Goal: Task Accomplishment & Management: Manage account settings

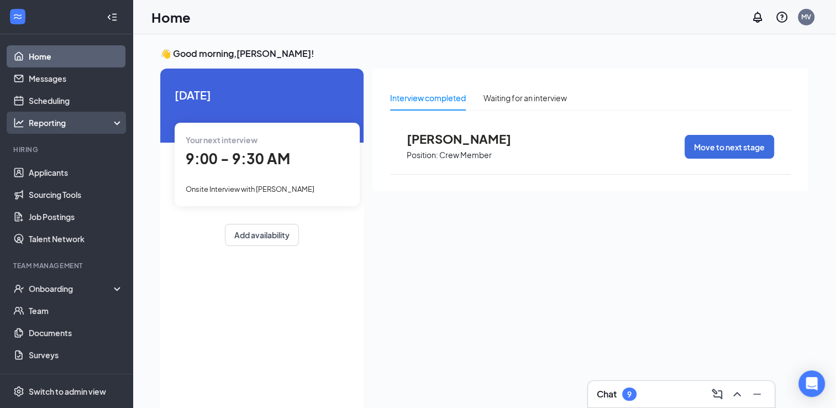
click at [64, 125] on div "Reporting" at bounding box center [76, 122] width 95 height 11
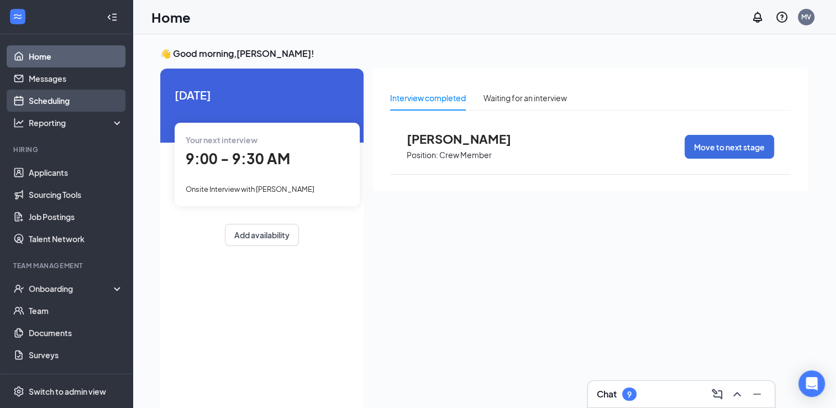
click at [60, 99] on link "Scheduling" at bounding box center [76, 101] width 95 height 22
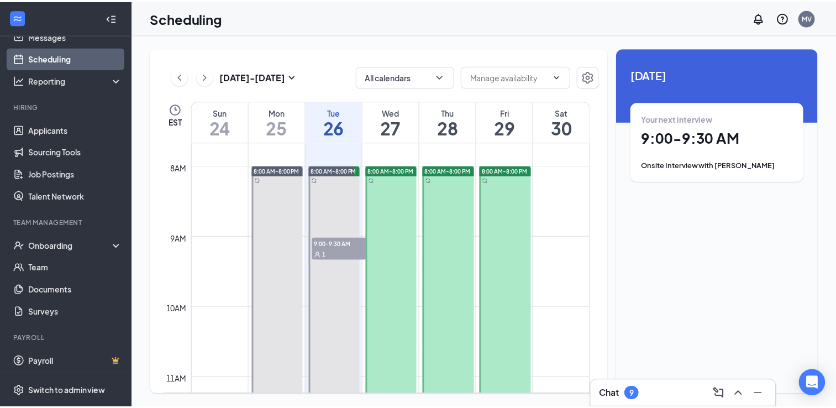
scroll to position [46, 0]
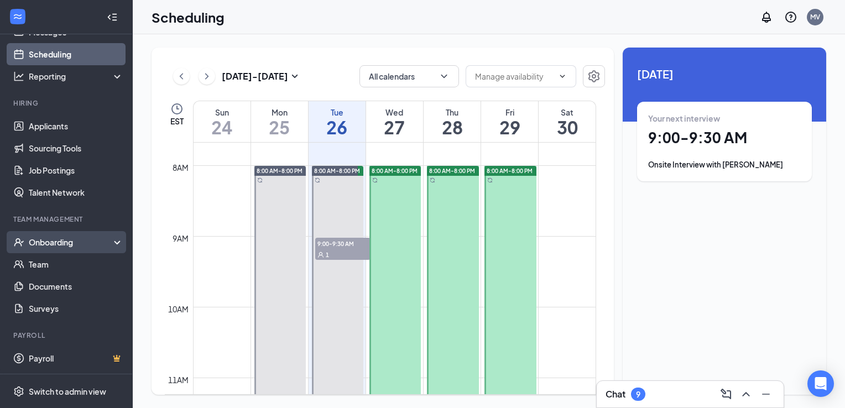
click at [103, 242] on div "Onboarding" at bounding box center [71, 242] width 85 height 11
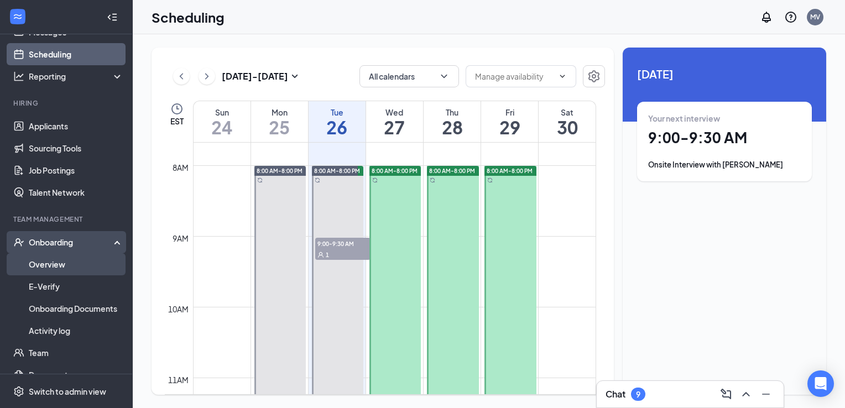
click at [80, 264] on link "Overview" at bounding box center [76, 264] width 95 height 22
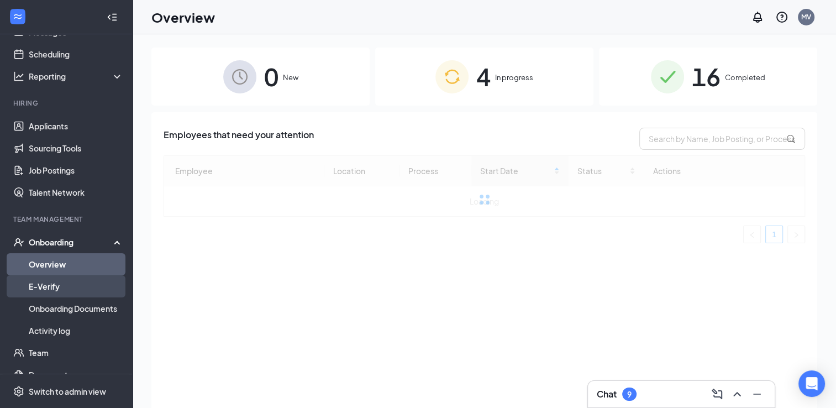
click at [69, 287] on link "E-Verify" at bounding box center [76, 286] width 95 height 22
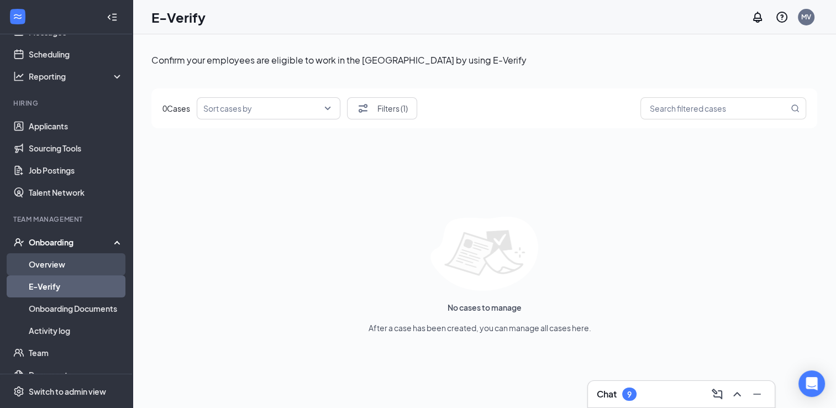
click at [49, 262] on link "Overview" at bounding box center [76, 264] width 95 height 22
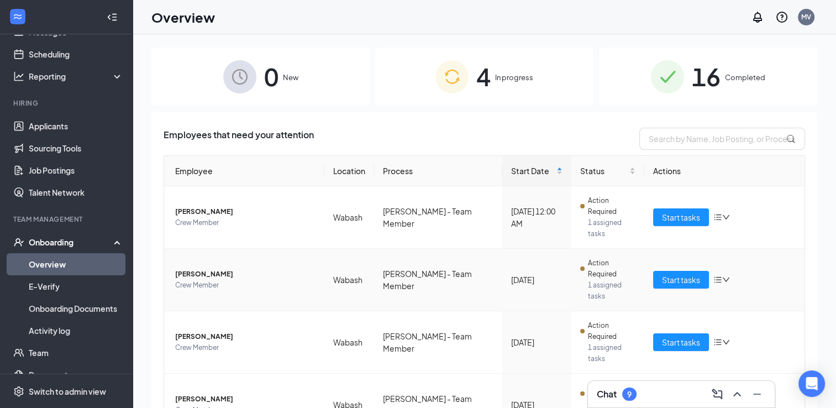
click at [190, 269] on span "[PERSON_NAME]" at bounding box center [245, 274] width 140 height 11
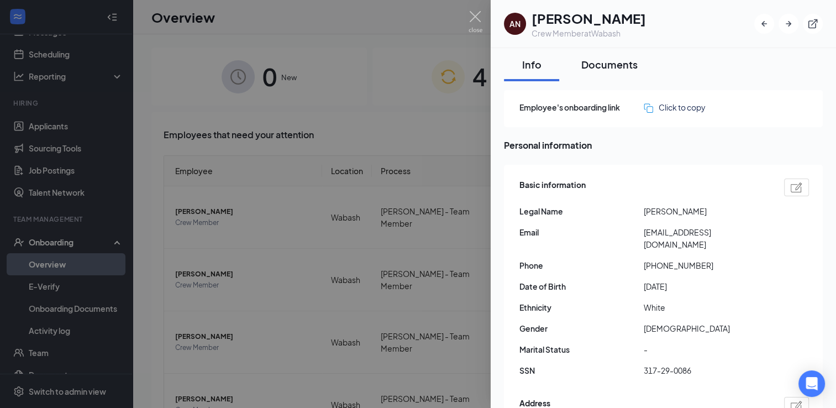
click at [624, 65] on div "Documents" at bounding box center [610, 64] width 56 height 14
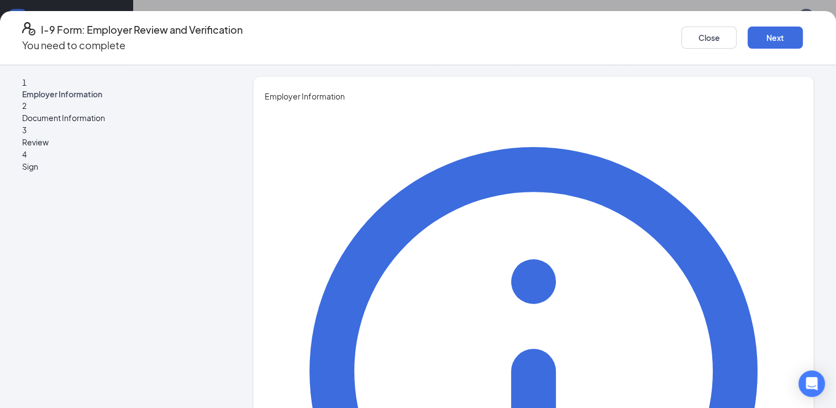
type input "[PERSON_NAME]"
type input "General Manager"
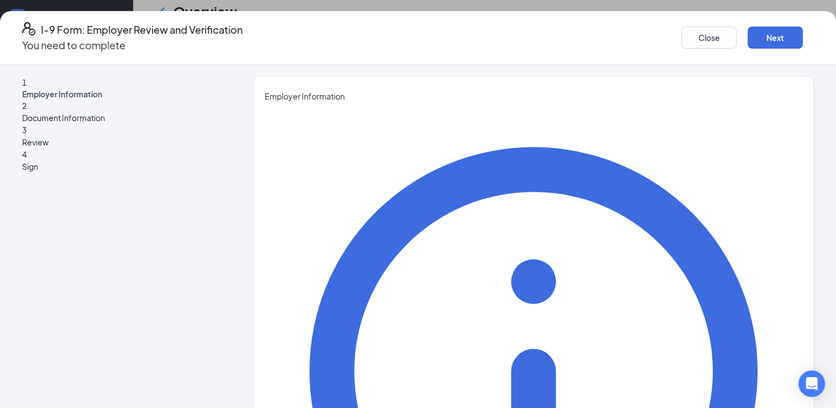
scroll to position [702, 0]
click at [748, 35] on button "Next" at bounding box center [775, 38] width 55 height 22
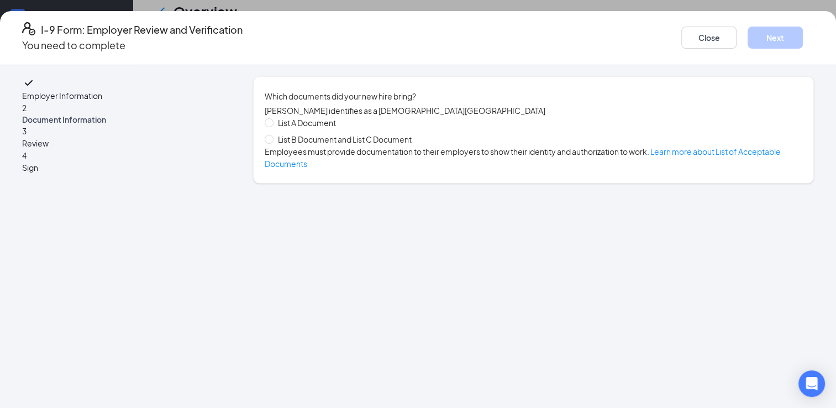
click at [344, 144] on span "List B Document and List C Document" at bounding box center [345, 139] width 143 height 12
click at [273, 143] on input "List B Document and List C Document" at bounding box center [269, 139] width 8 height 8
radio input "true"
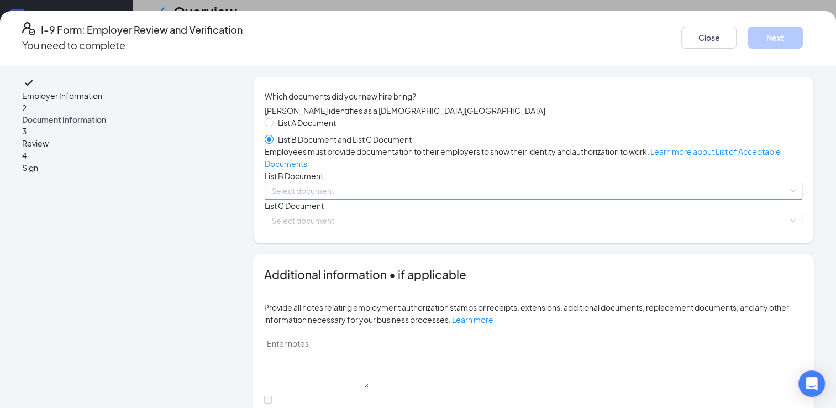
click at [717, 199] on input "search" at bounding box center [529, 190] width 517 height 17
click at [723, 200] on div "Select document" at bounding box center [534, 191] width 538 height 18
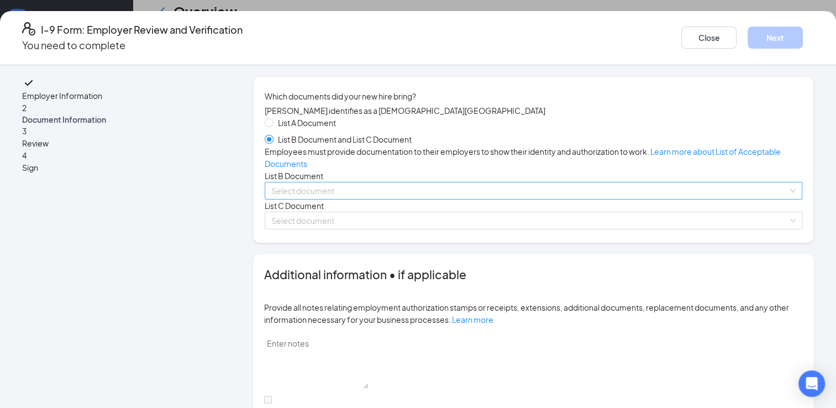
click at [384, 199] on input "search" at bounding box center [529, 190] width 517 height 17
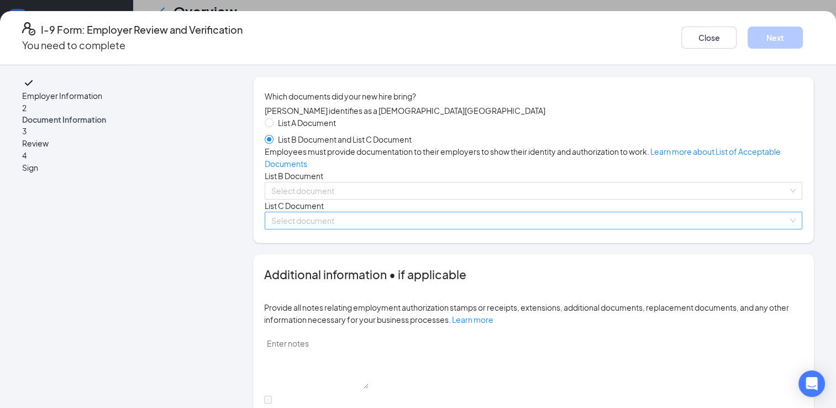
click at [316, 229] on input "search" at bounding box center [529, 220] width 517 height 17
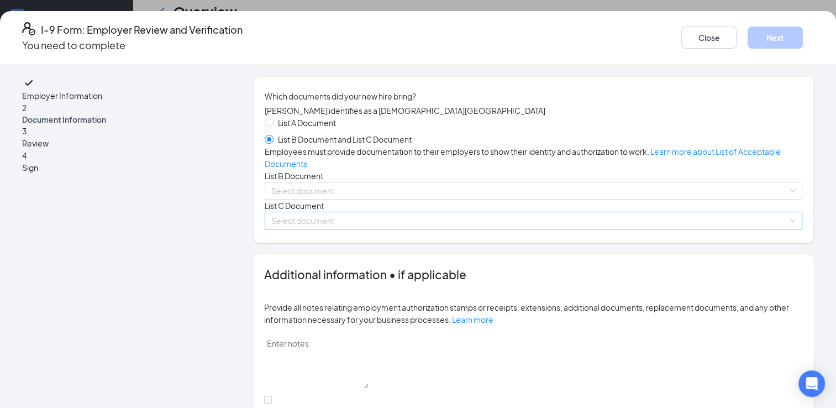
click at [339, 229] on span at bounding box center [529, 220] width 517 height 17
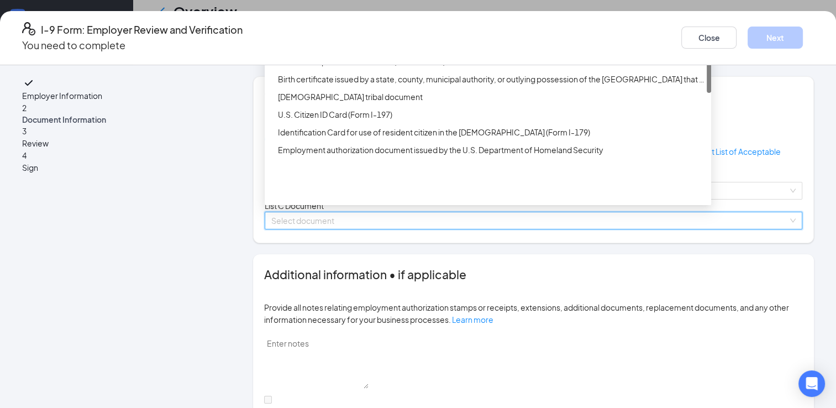
click at [415, 17] on div "Unrestricted Social Security Card" at bounding box center [488, 8] width 447 height 18
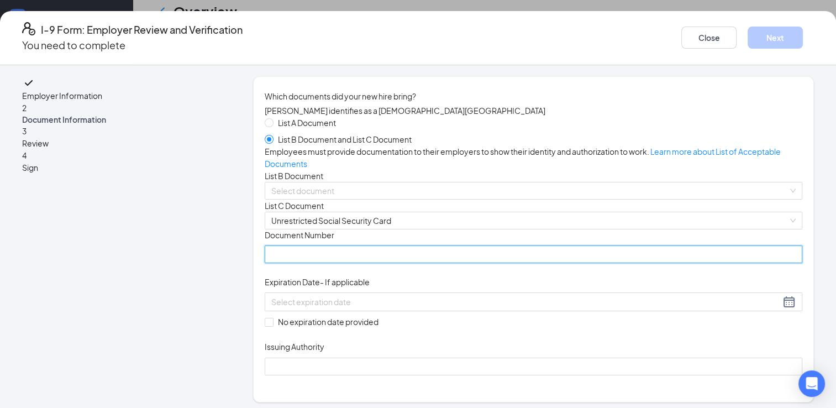
click at [350, 263] on input "Document Number" at bounding box center [534, 254] width 538 height 18
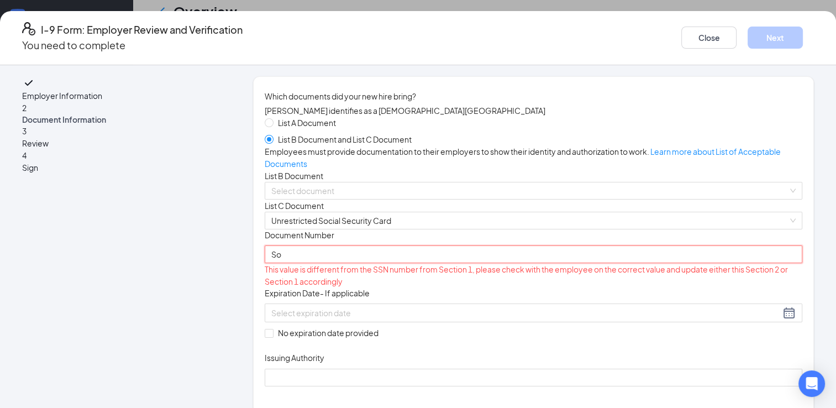
type input "S"
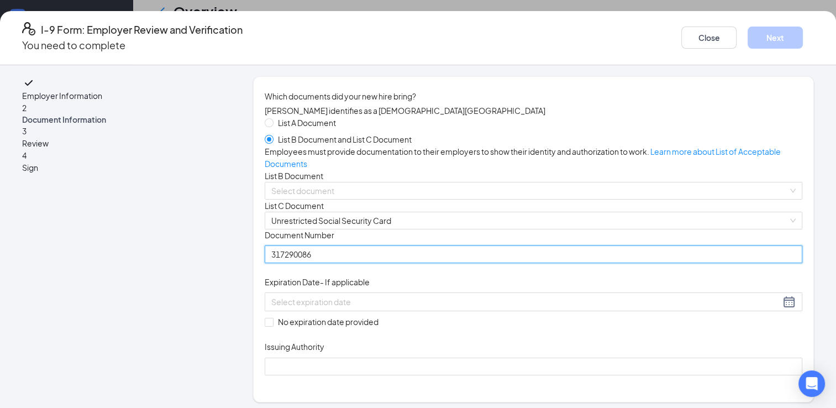
type input "317290086"
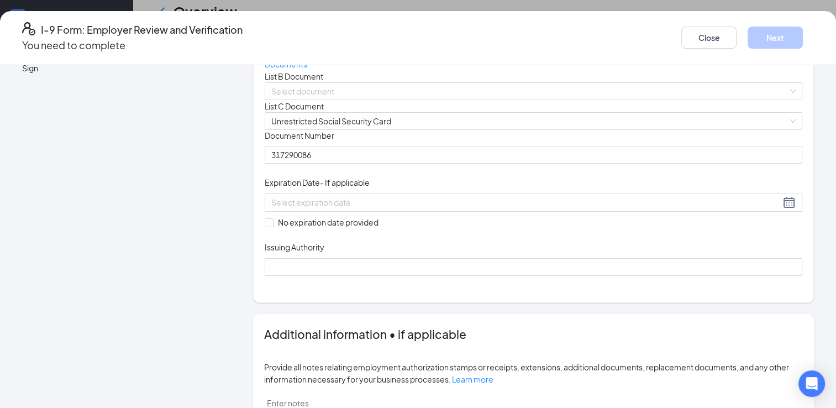
scroll to position [101, 0]
click at [273, 225] on input "No expiration date provided" at bounding box center [269, 221] width 8 height 8
checkbox input "true"
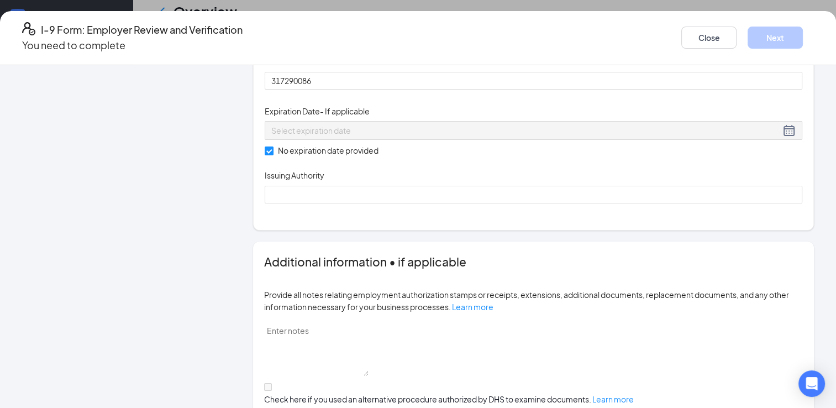
scroll to position [184, 0]
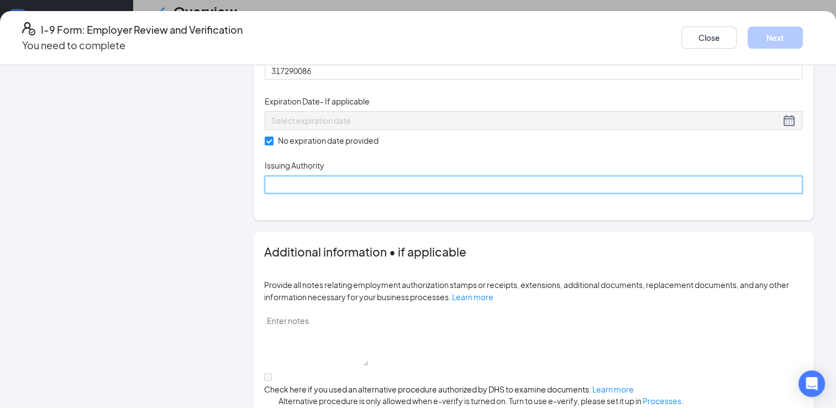
click at [414, 194] on input "Issuing Authority" at bounding box center [534, 185] width 538 height 18
type input "Social Security"
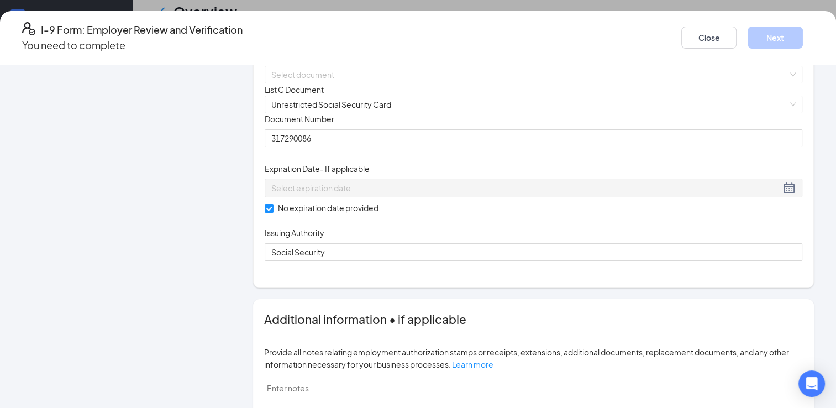
scroll to position [56, 0]
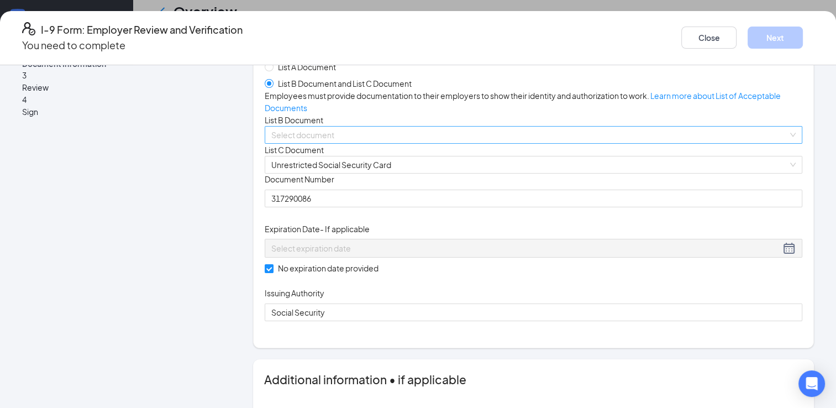
click at [618, 143] on input "search" at bounding box center [529, 135] width 517 height 17
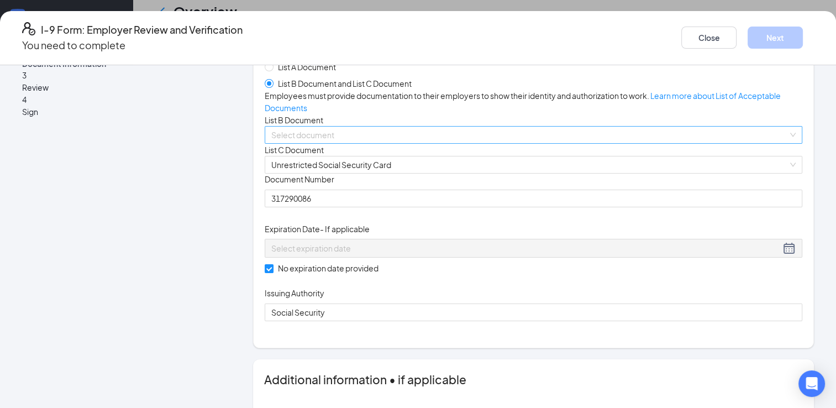
click at [359, 143] on input "search" at bounding box center [529, 135] width 517 height 17
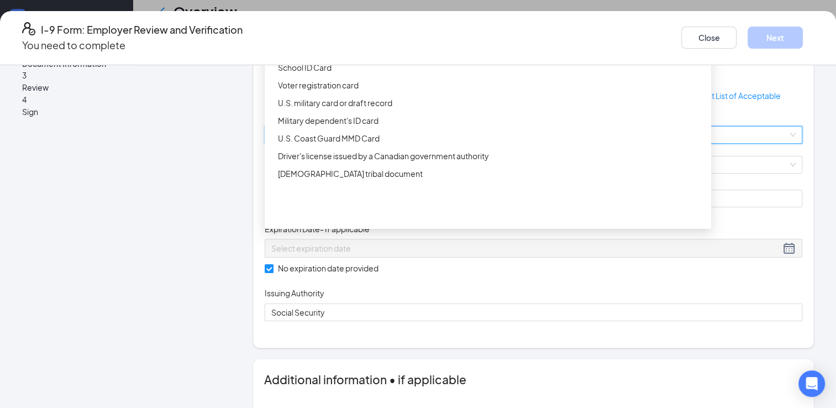
click at [369, 38] on div "Driver’s License issued by U.S State or outlying US possession" at bounding box center [491, 32] width 427 height 12
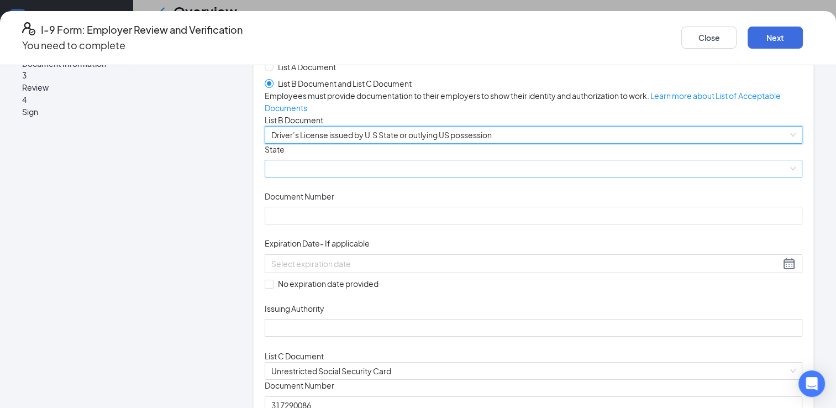
click at [336, 177] on span at bounding box center [533, 168] width 525 height 17
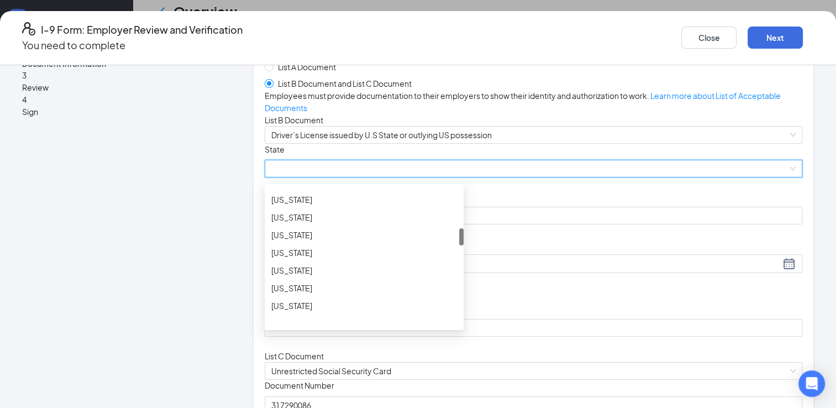
scroll to position [335, 0]
drag, startPoint x: 484, startPoint y: 268, endPoint x: 485, endPoint y: 309, distance: 40.9
drag, startPoint x: 485, startPoint y: 309, endPoint x: 354, endPoint y: 339, distance: 134.0
click at [354, 250] on div "[US_STATE]" at bounding box center [364, 244] width 186 height 12
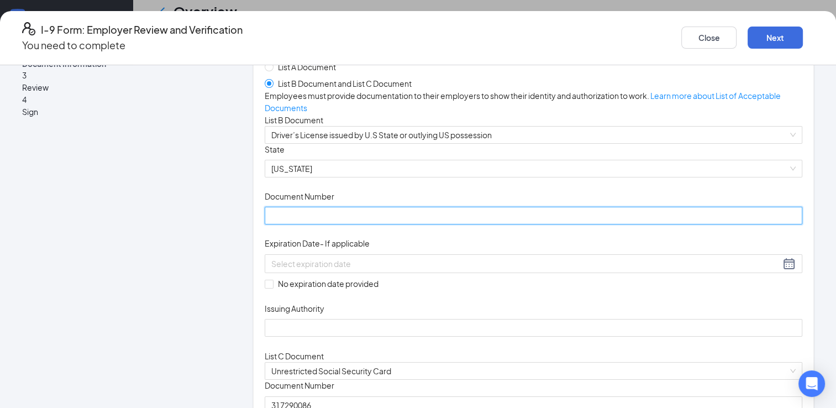
click at [367, 224] on input "Document Number" at bounding box center [534, 216] width 538 height 18
type input "9370728378"
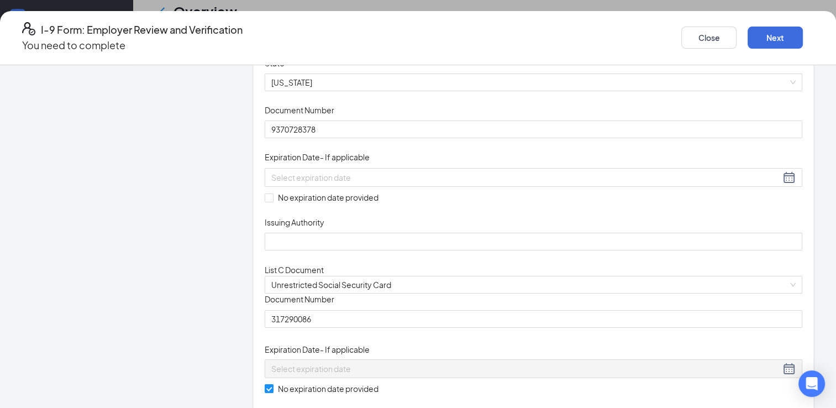
scroll to position [148, 0]
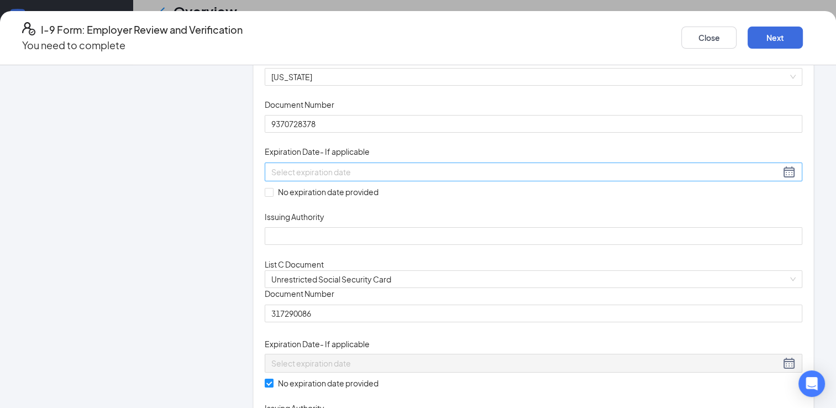
click at [475, 179] on div at bounding box center [533, 171] width 525 height 13
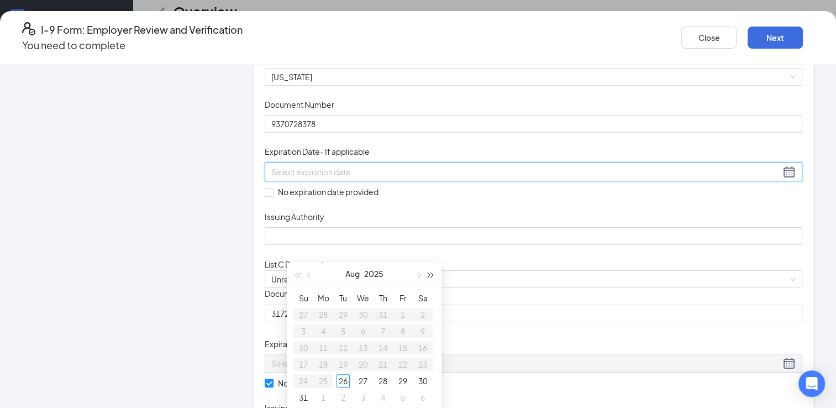
click at [431, 275] on span "button" at bounding box center [431, 276] width 6 height 6
click at [311, 273] on span "button" at bounding box center [310, 276] width 6 height 6
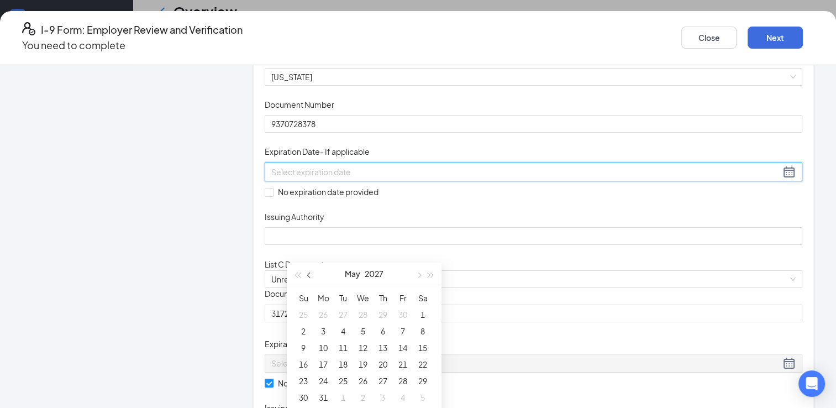
click at [311, 273] on span "button" at bounding box center [310, 276] width 6 height 6
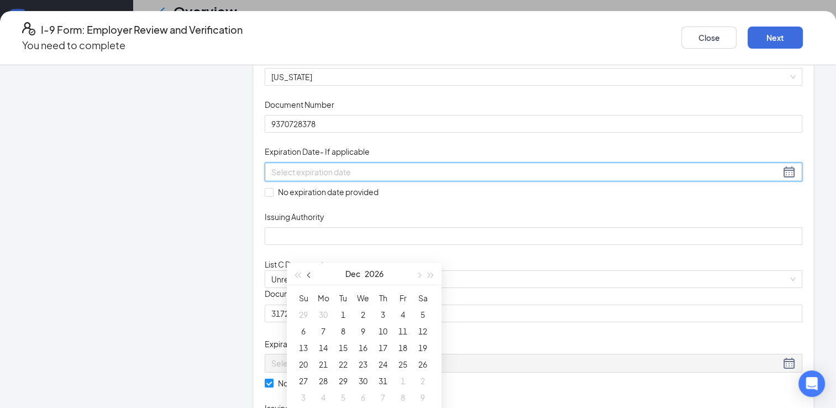
click at [311, 273] on span "button" at bounding box center [310, 276] width 6 height 6
click at [429, 271] on button "button" at bounding box center [431, 274] width 12 height 22
click at [310, 276] on span "button" at bounding box center [310, 276] width 6 height 6
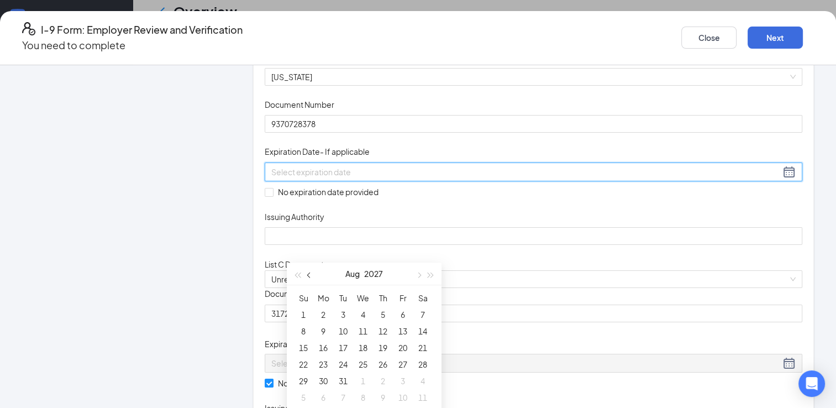
click at [310, 276] on span "button" at bounding box center [310, 276] width 6 height 6
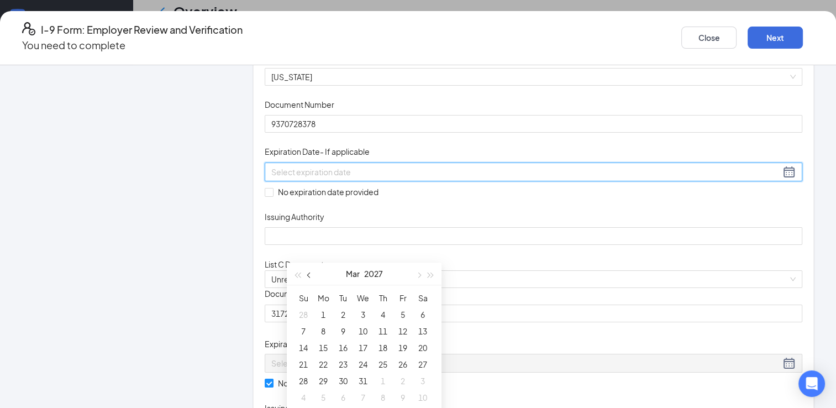
click at [310, 276] on span "button" at bounding box center [310, 276] width 6 height 6
click at [416, 275] on button "button" at bounding box center [418, 274] width 12 height 22
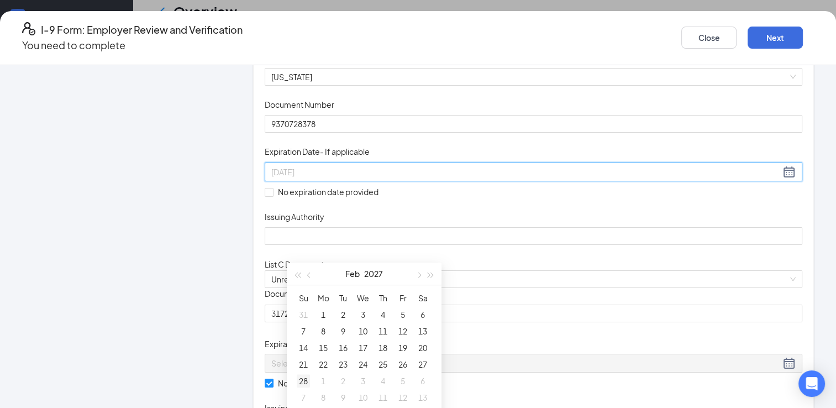
type input "[DATE]"
click at [307, 384] on div "28" at bounding box center [303, 380] width 13 height 13
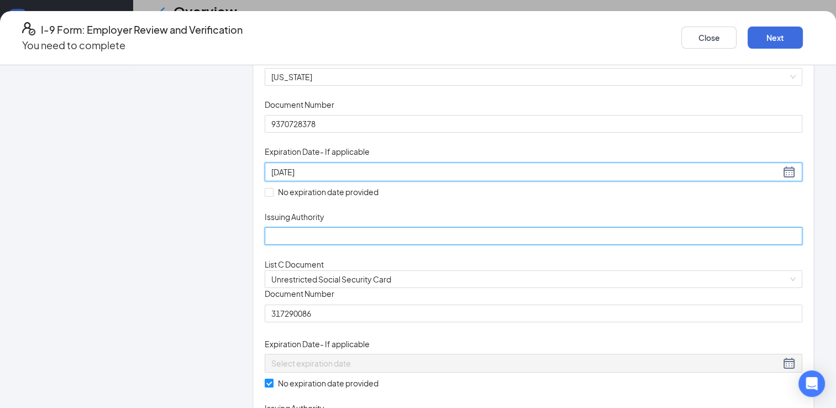
click at [339, 245] on input "Issuing Authority" at bounding box center [534, 236] width 538 height 18
type input "[US_STATE]"
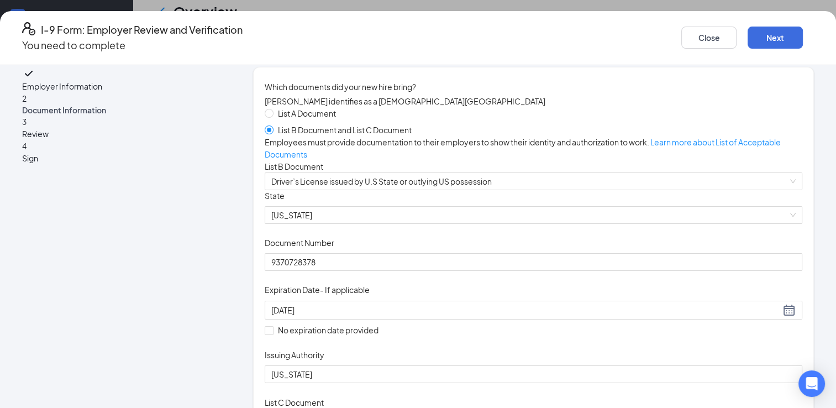
scroll to position [0, 0]
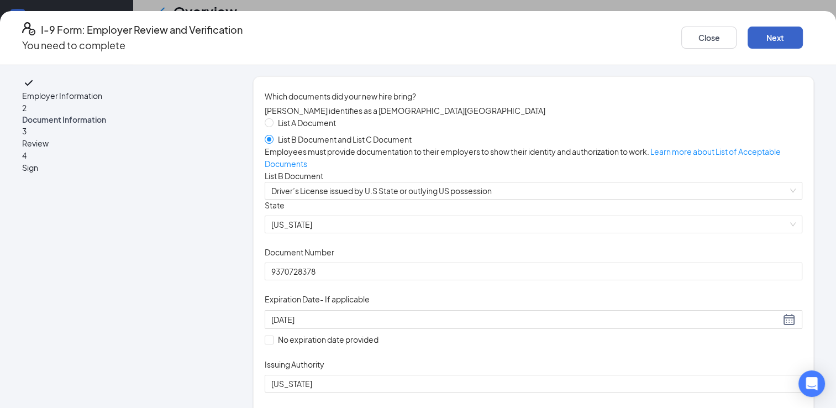
click at [748, 29] on button "Next" at bounding box center [775, 38] width 55 height 22
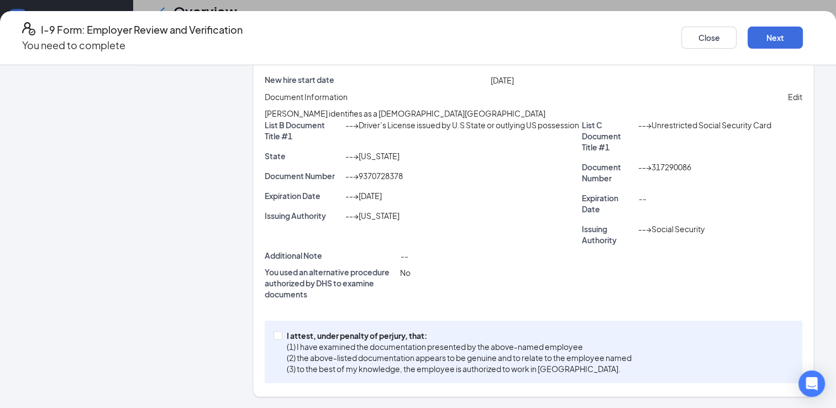
scroll to position [238, 0]
click at [281, 334] on input "I attest, under penalty of [PERSON_NAME], that: (1) I have examined the documen…" at bounding box center [278, 335] width 8 height 8
checkbox input "true"
click at [748, 37] on button "Next" at bounding box center [775, 38] width 55 height 22
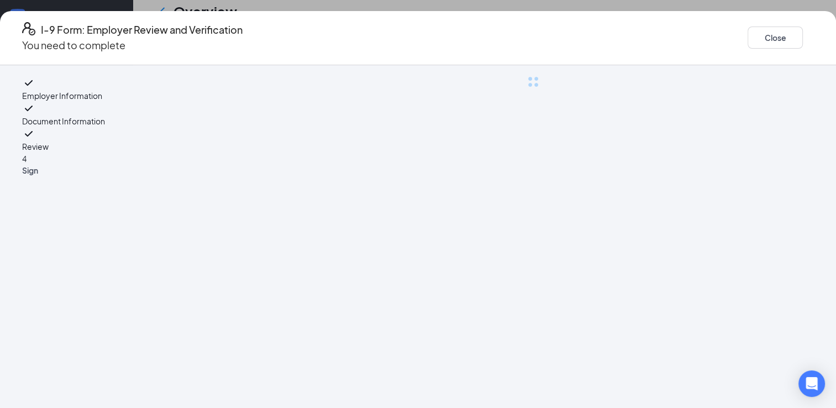
scroll to position [0, 0]
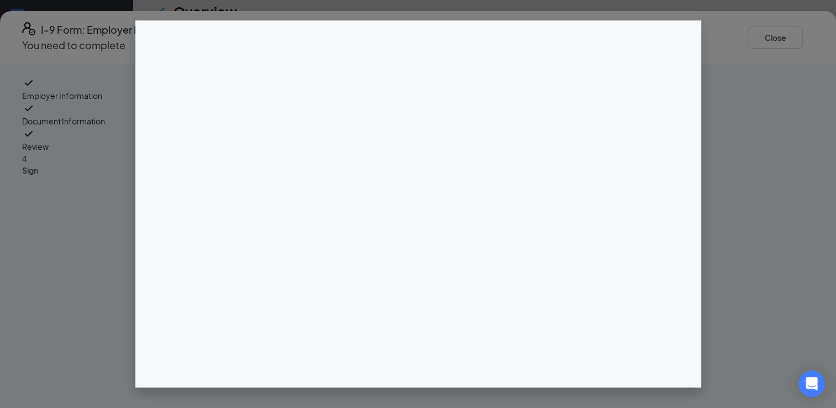
click at [420, 151] on div "Employer Information Document Information Review 4 Sign" at bounding box center [418, 236] width 836 height 343
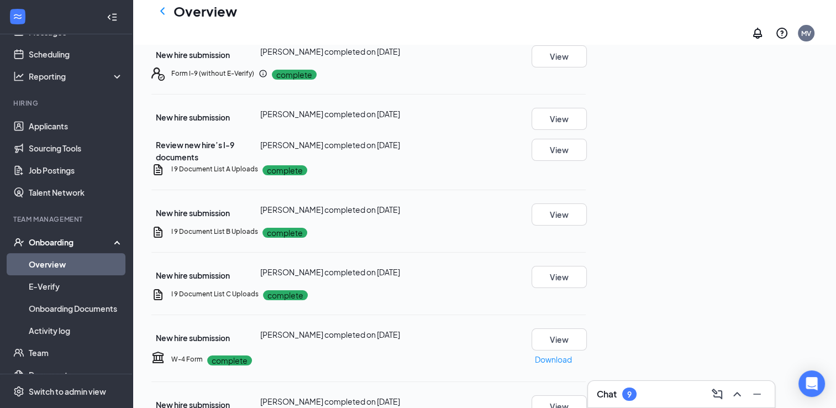
scroll to position [103, 0]
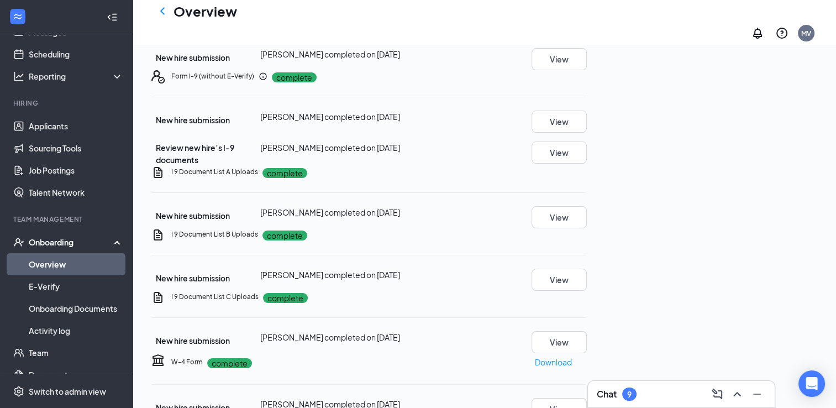
click at [278, 8] on div "Your Tasks · 1" at bounding box center [247, 1] width 60 height 14
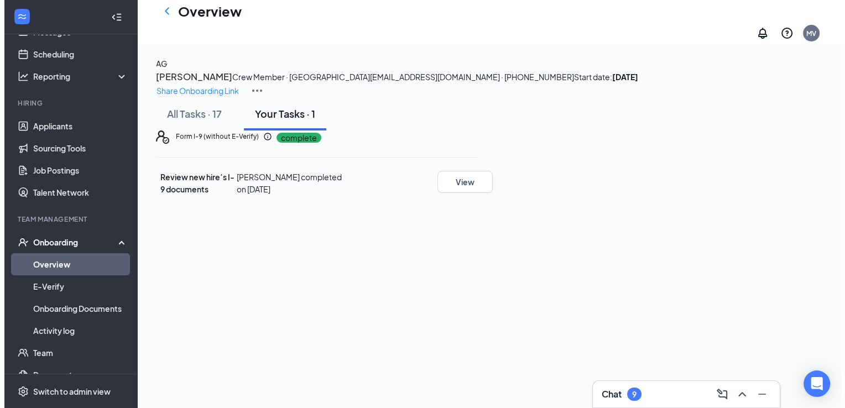
scroll to position [0, 0]
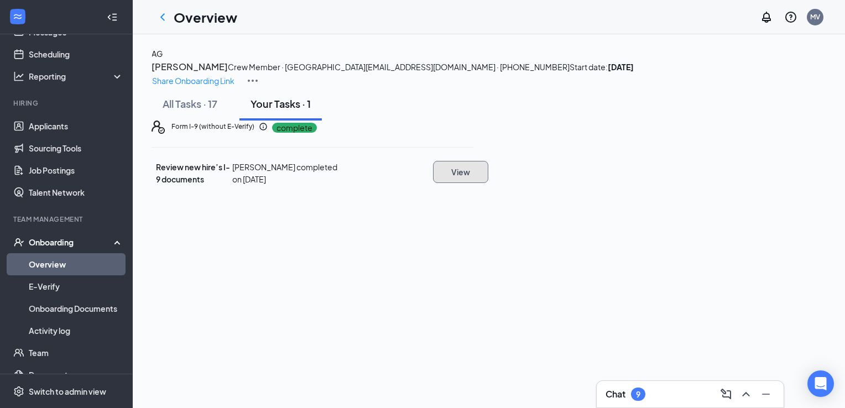
click at [488, 183] on button "View" at bounding box center [460, 172] width 55 height 22
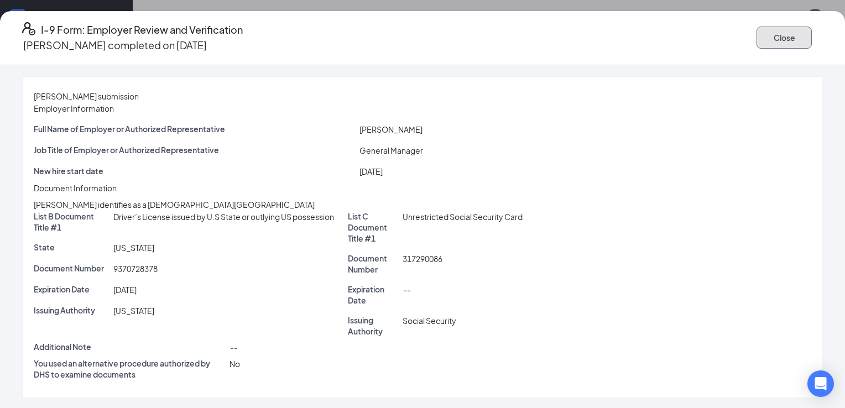
click at [756, 31] on button "Close" at bounding box center [783, 38] width 55 height 22
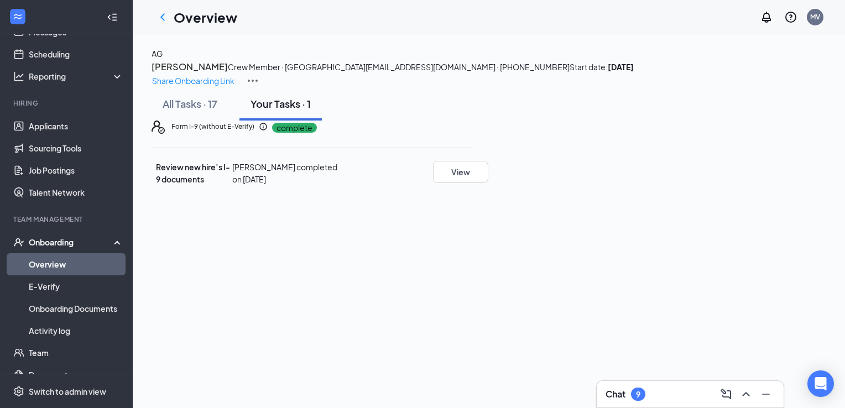
click at [266, 121] on button "Your Tasks · 1" at bounding box center [280, 103] width 82 height 33
click at [317, 133] on p "complete" at bounding box center [294, 128] width 45 height 10
click at [61, 278] on link "E-Verify" at bounding box center [76, 286] width 95 height 22
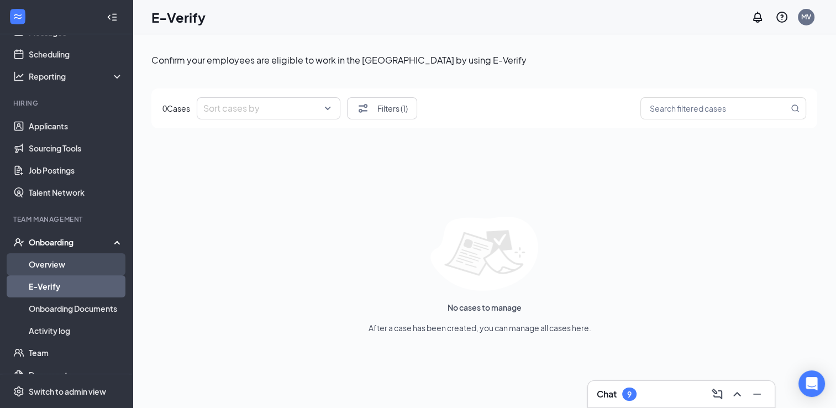
click at [60, 262] on link "Overview" at bounding box center [76, 264] width 95 height 22
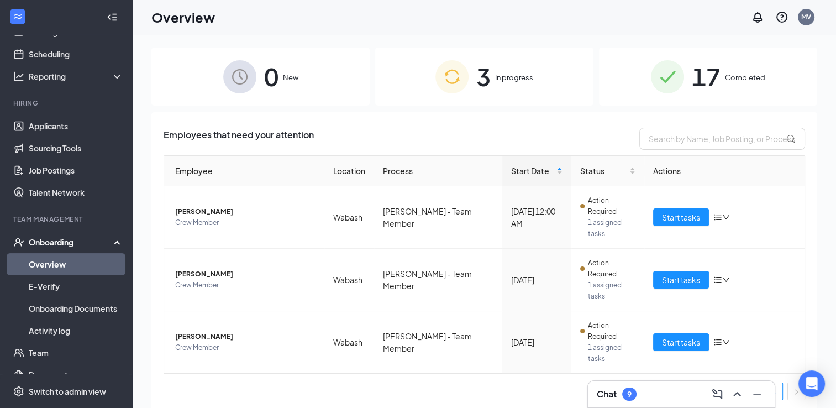
click at [592, 354] on div "Employees that need your attention Employee Location Process Start Date Status …" at bounding box center [484, 275] width 666 height 327
click at [215, 217] on span "Crew Member" at bounding box center [245, 222] width 140 height 11
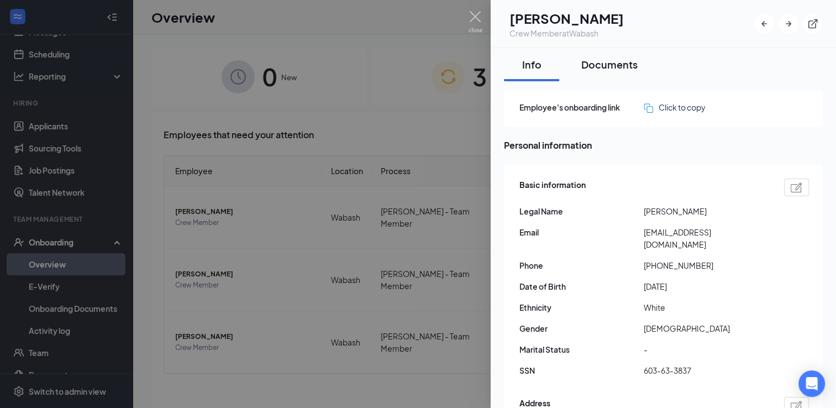
click at [625, 67] on div "Documents" at bounding box center [610, 64] width 56 height 14
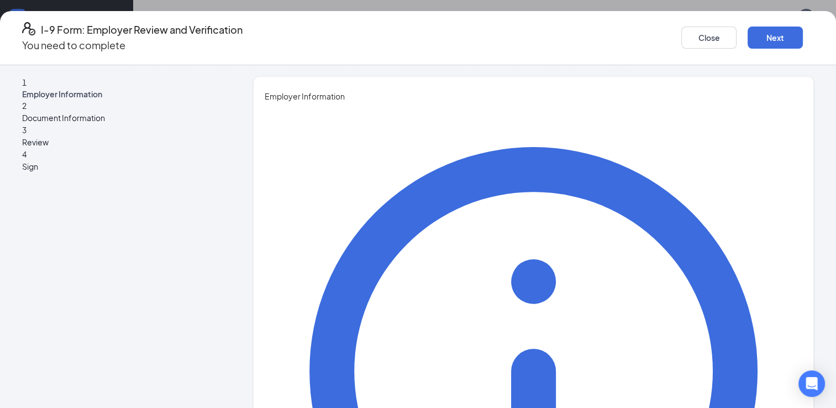
type input "[PERSON_NAME]"
type input "General Manager"
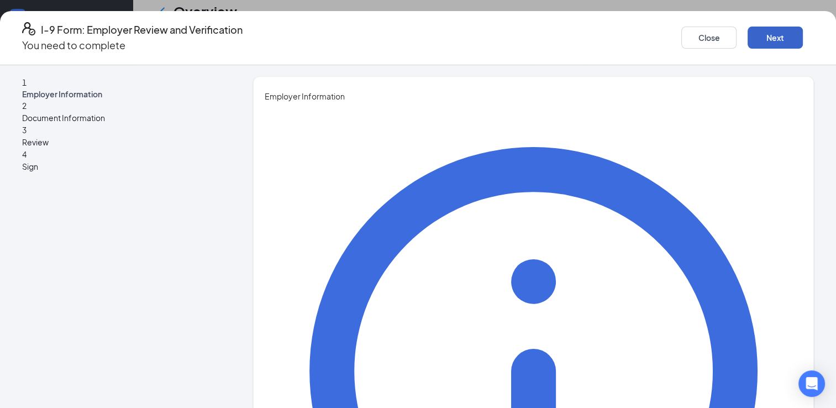
click at [748, 39] on button "Next" at bounding box center [775, 38] width 55 height 22
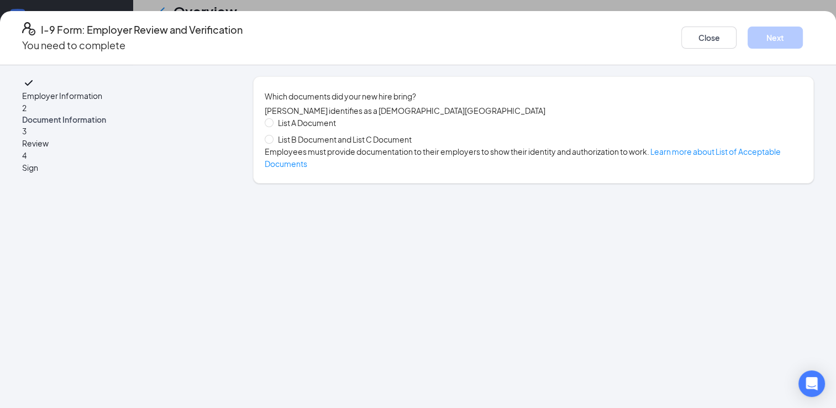
click at [333, 126] on span "List A Document" at bounding box center [307, 123] width 67 height 12
click at [273, 126] on input "List A Document" at bounding box center [269, 122] width 8 height 8
radio input "true"
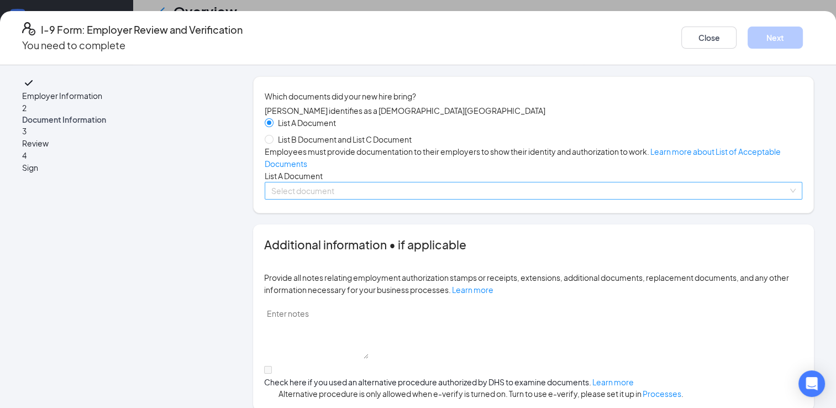
click at [719, 199] on input "search" at bounding box center [529, 190] width 517 height 17
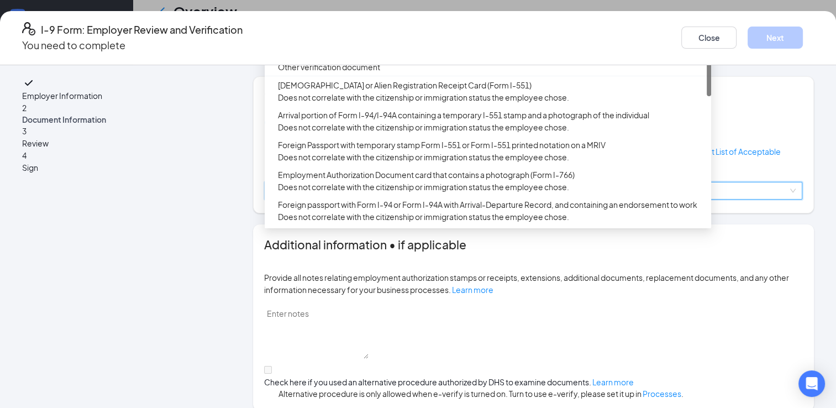
click at [360, 38] on div "U.S. Passport or Passport Card" at bounding box center [491, 31] width 427 height 12
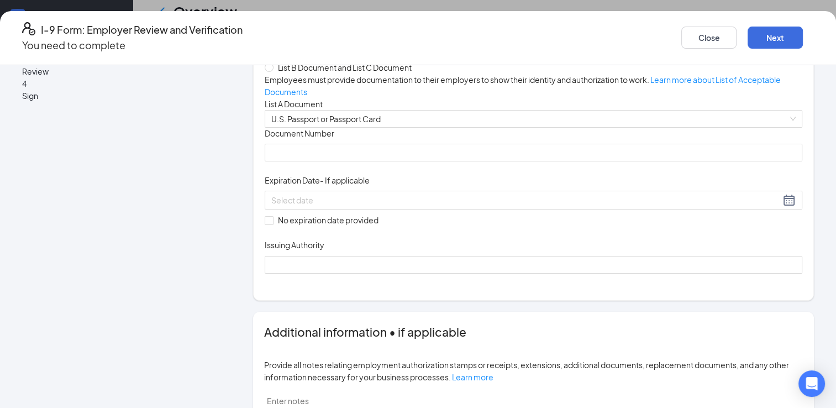
scroll to position [67, 0]
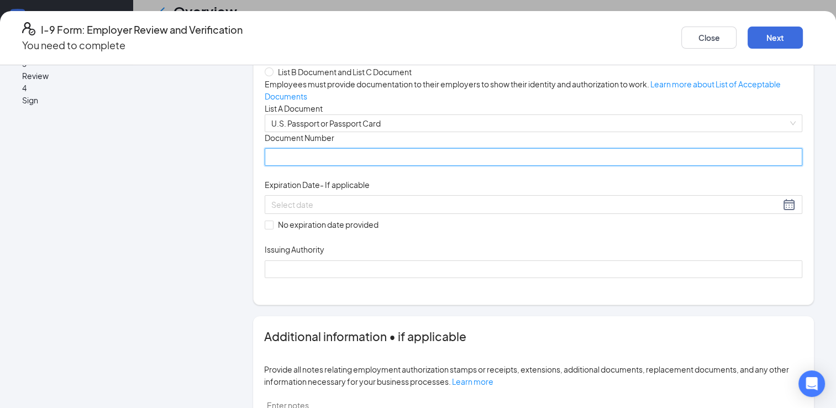
click at [430, 166] on input "Document Number" at bounding box center [534, 157] width 538 height 18
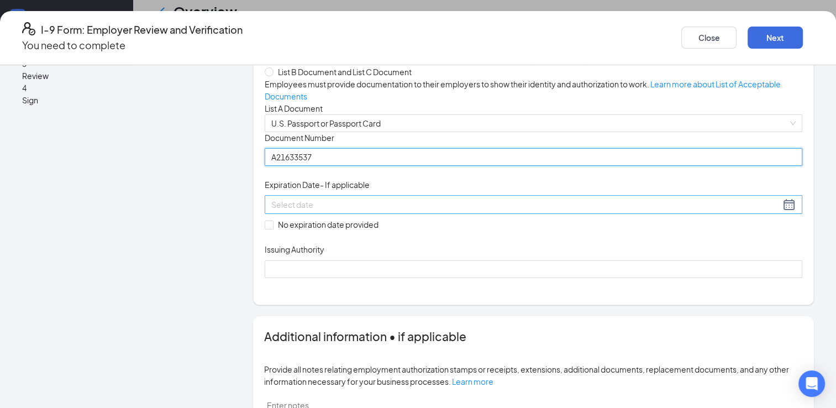
type input "A21633537"
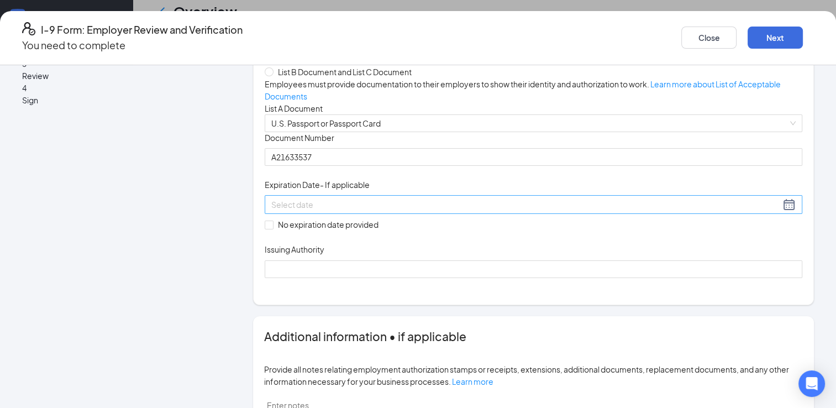
click at [472, 211] on div at bounding box center [533, 204] width 525 height 13
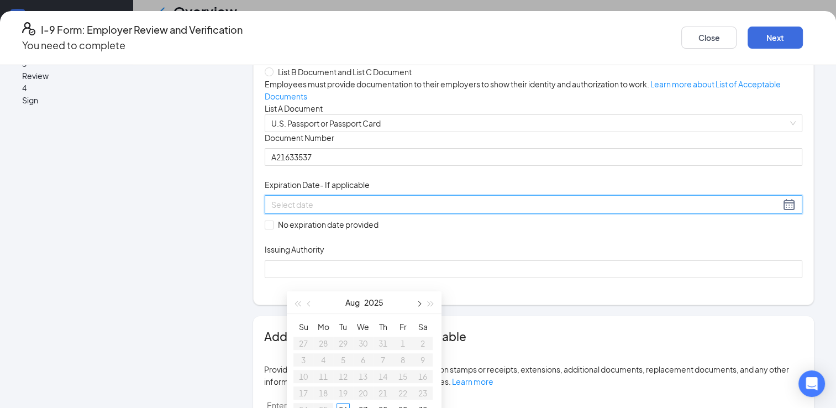
click at [417, 306] on button "button" at bounding box center [418, 302] width 12 height 22
click at [312, 302] on button "button" at bounding box center [310, 302] width 12 height 22
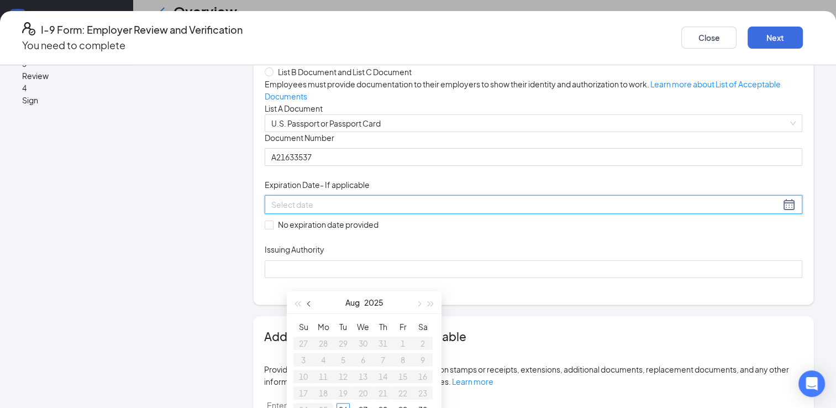
click at [312, 302] on button "button" at bounding box center [310, 302] width 12 height 22
click at [418, 308] on button "button" at bounding box center [418, 302] width 12 height 22
click at [431, 305] on span "button" at bounding box center [431, 304] width 6 height 6
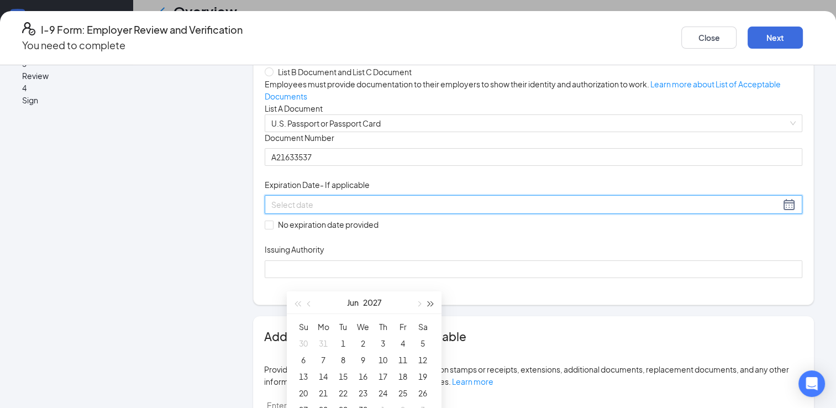
click at [431, 305] on span "button" at bounding box center [431, 304] width 6 height 6
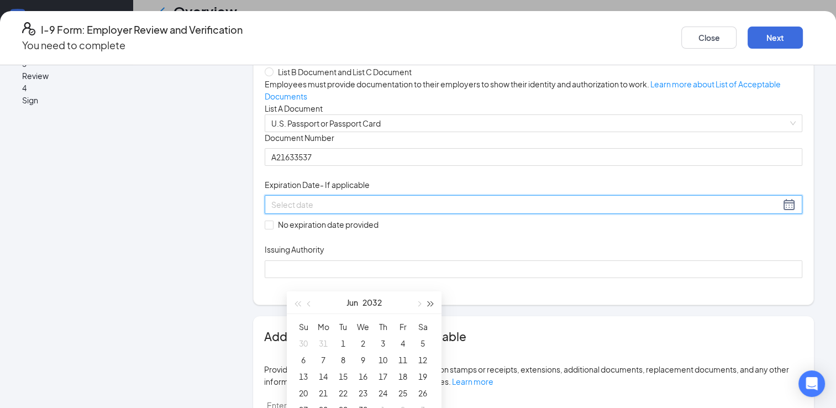
click at [431, 305] on span "button" at bounding box center [431, 304] width 6 height 6
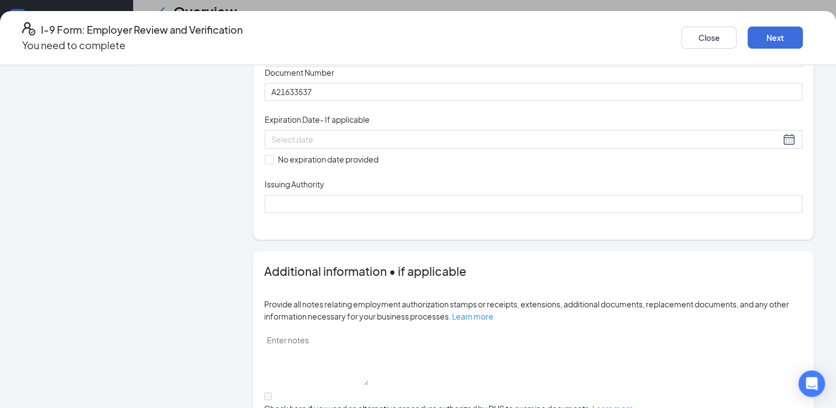
scroll to position [135, 0]
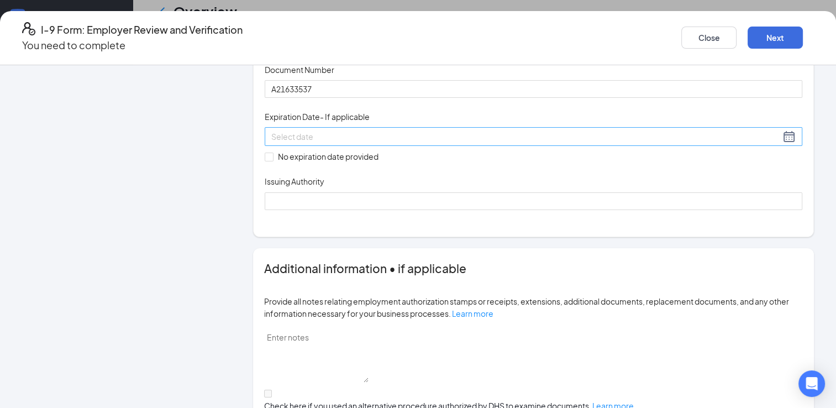
click at [470, 143] on div at bounding box center [533, 136] width 525 height 13
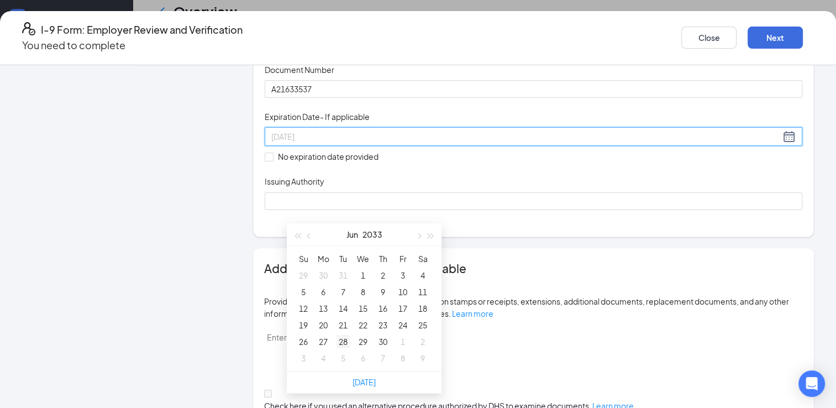
type input "[DATE]"
click at [341, 339] on div "28" at bounding box center [343, 341] width 13 height 13
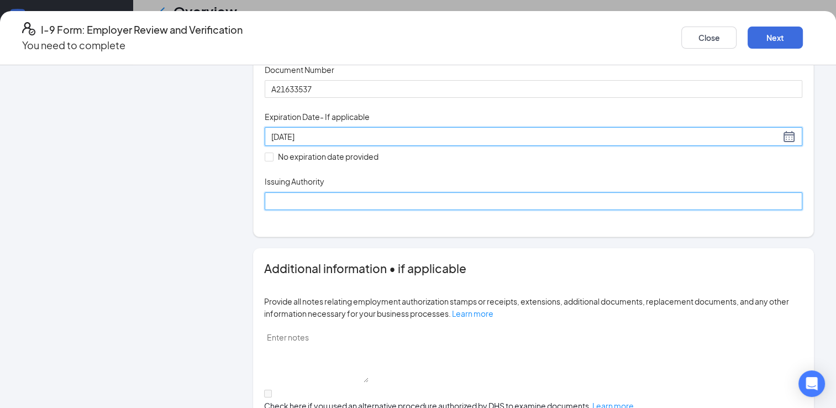
click at [306, 210] on input "Issuing Authority" at bounding box center [534, 201] width 538 height 18
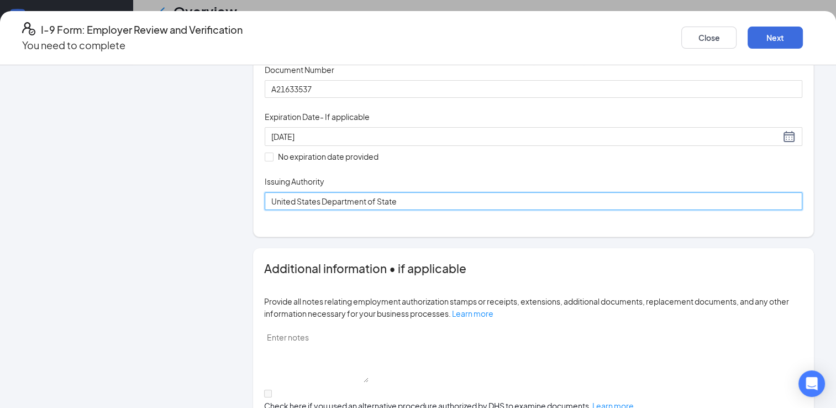
type input "United States Department of State"
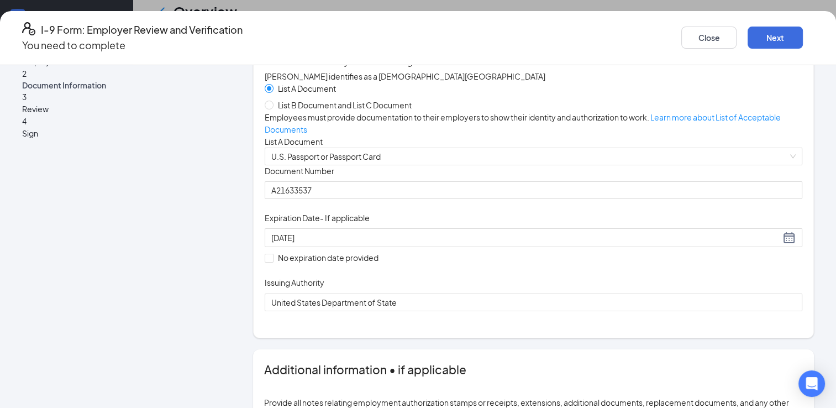
scroll to position [0, 0]
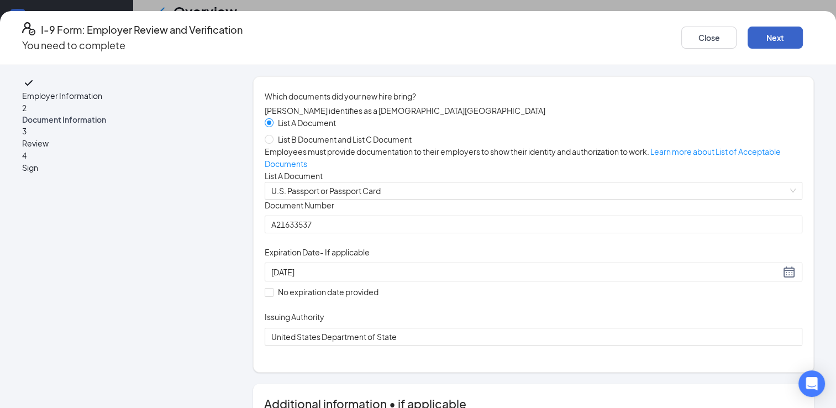
click at [748, 40] on button "Next" at bounding box center [775, 38] width 55 height 22
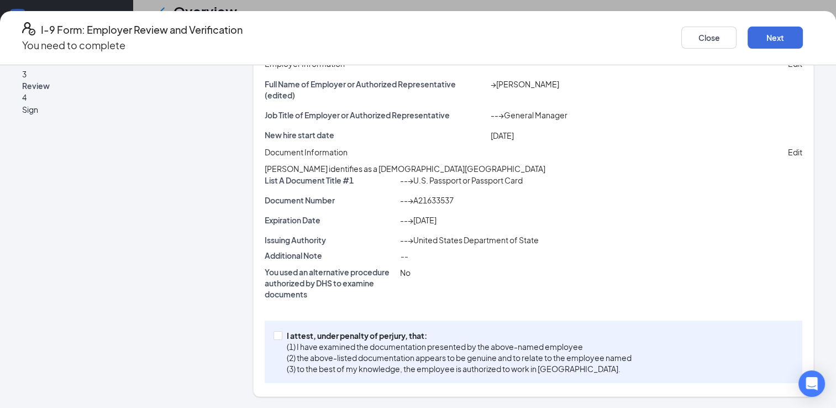
scroll to position [184, 0]
click at [281, 334] on input "I attest, under penalty of [PERSON_NAME], that: (1) I have examined the documen…" at bounding box center [278, 335] width 8 height 8
checkbox input "true"
click at [748, 38] on button "Next" at bounding box center [775, 38] width 55 height 22
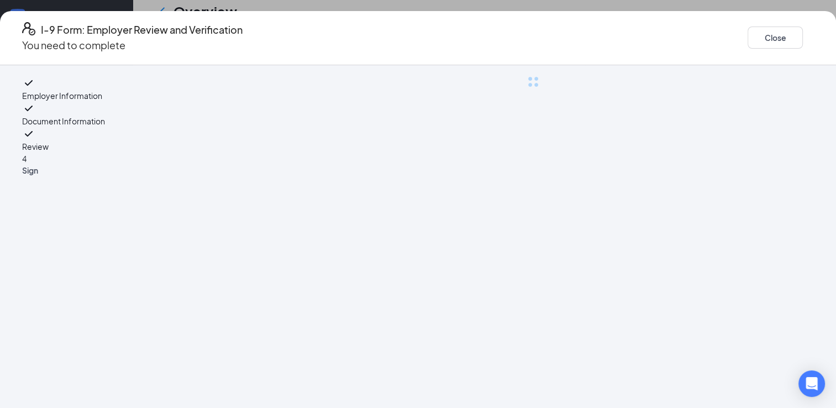
scroll to position [0, 0]
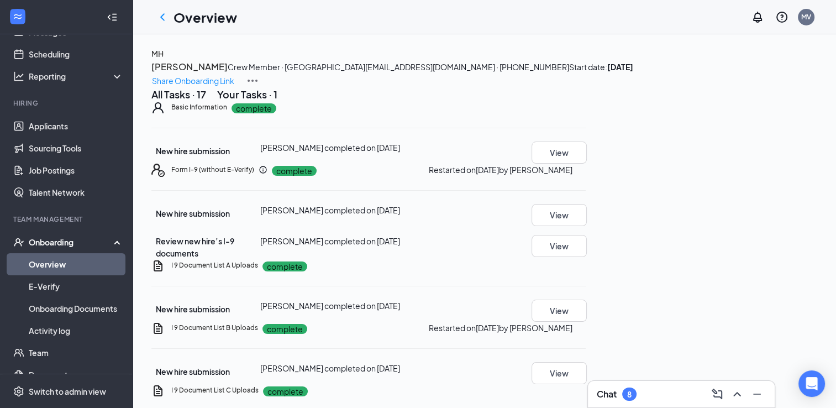
click at [278, 101] on button "Your Tasks · 1" at bounding box center [247, 94] width 60 height 14
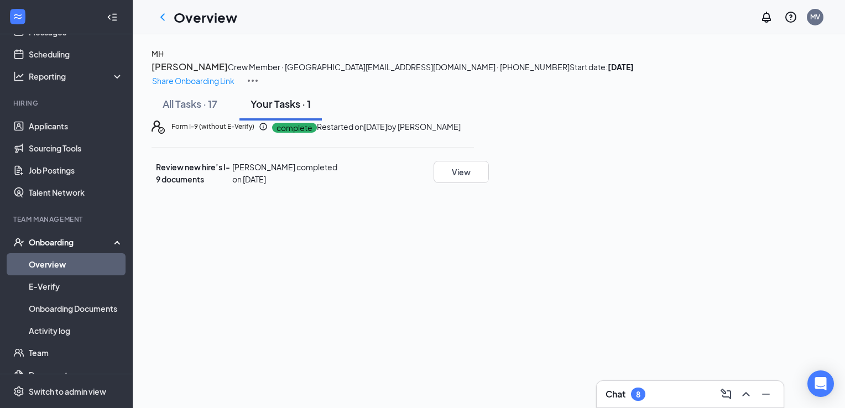
click at [230, 184] on span "Review new hire’s I-9 documents" at bounding box center [193, 173] width 74 height 22
click at [80, 278] on link "E-Verify" at bounding box center [76, 286] width 95 height 22
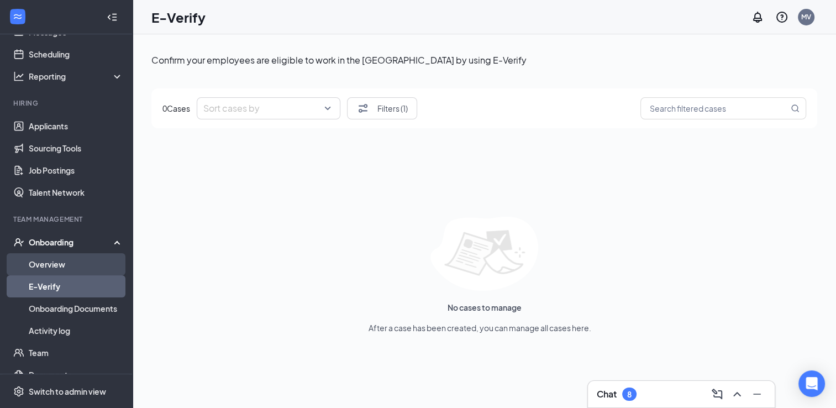
click at [66, 267] on link "Overview" at bounding box center [76, 264] width 95 height 22
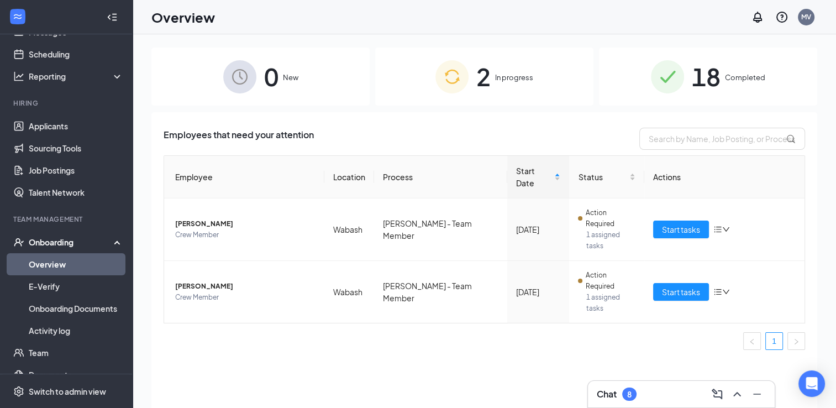
click at [621, 395] on div "Chat 8" at bounding box center [617, 394] width 40 height 13
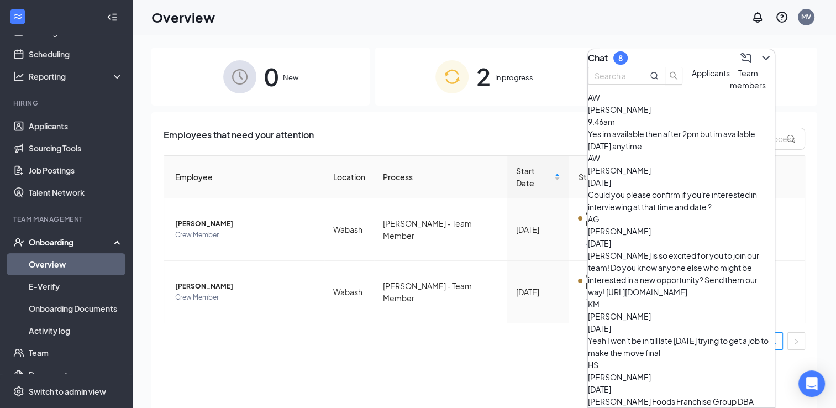
click at [675, 149] on div "[PERSON_NAME] 9:46am Yes im available then after 2pm but im available [DATE] an…" at bounding box center [681, 127] width 187 height 49
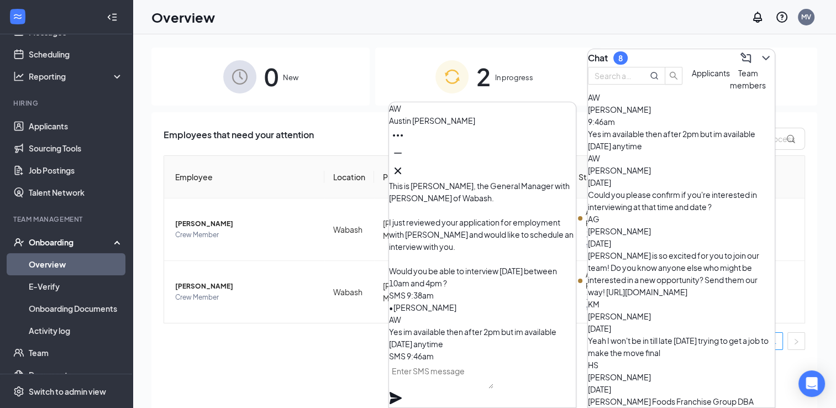
click at [481, 383] on textarea at bounding box center [441, 375] width 104 height 27
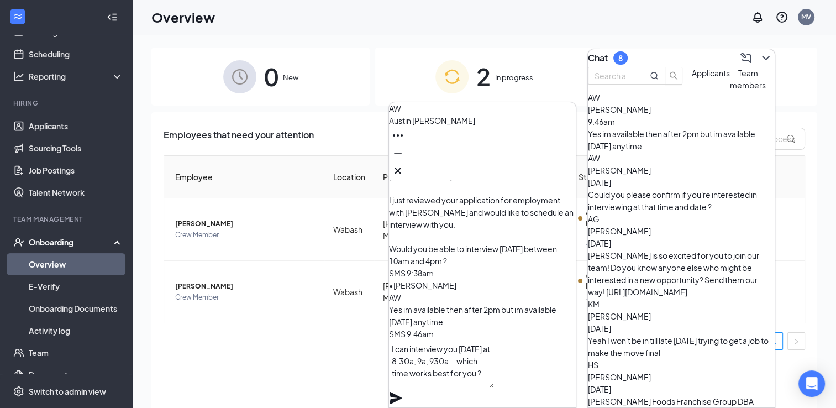
drag, startPoint x: 470, startPoint y: 386, endPoint x: 472, endPoint y: 378, distance: 8.9
click at [472, 378] on textarea "I can interview you [DATE] at 8:30a, 9a, 930a... which time works best for you ?" at bounding box center [441, 364] width 104 height 49
type textarea "I can interview you [DATE] at 8:30am or 9am, which time works best ?"
click at [402, 392] on icon "Plane" at bounding box center [396, 398] width 12 height 12
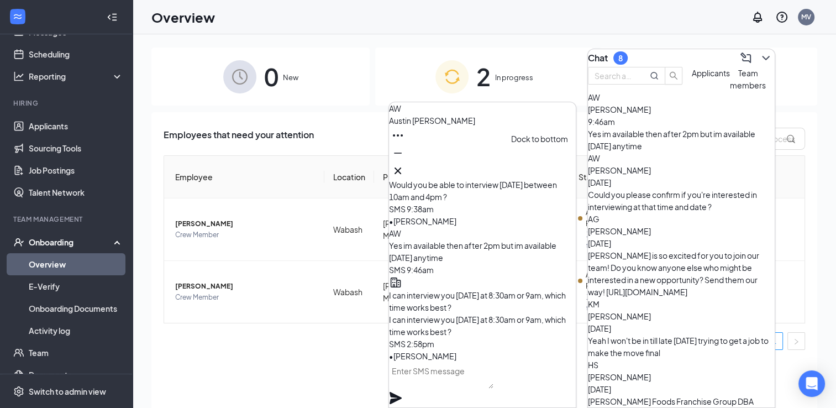
click at [405, 160] on icon "Minimize" at bounding box center [397, 153] width 13 height 13
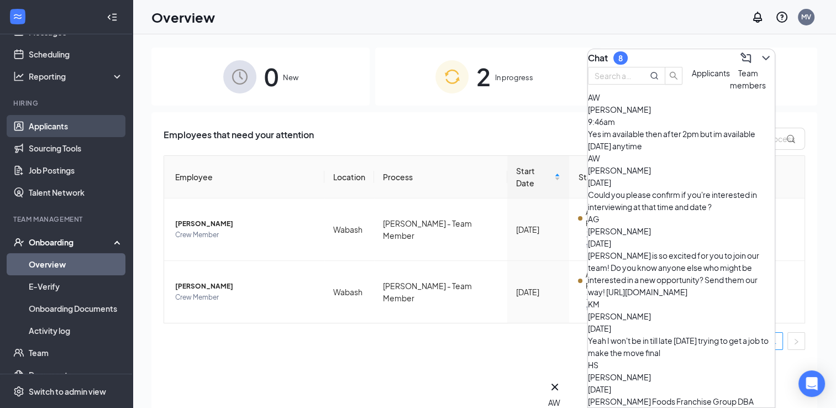
click at [46, 118] on link "Applicants" at bounding box center [76, 126] width 95 height 22
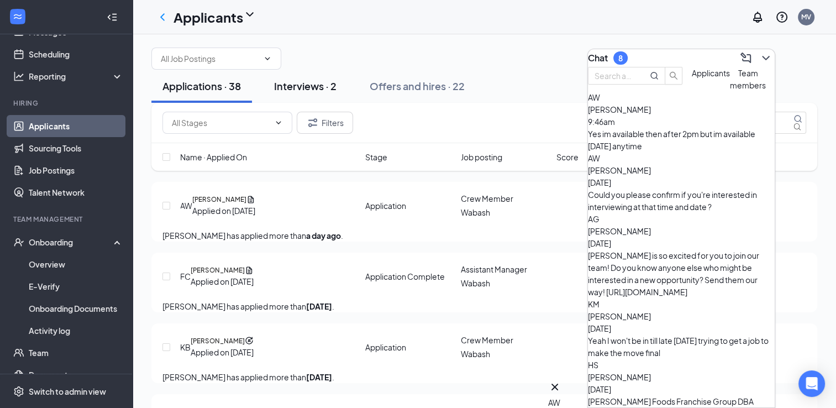
click at [315, 93] on div "Interviews · 2" at bounding box center [305, 86] width 62 height 14
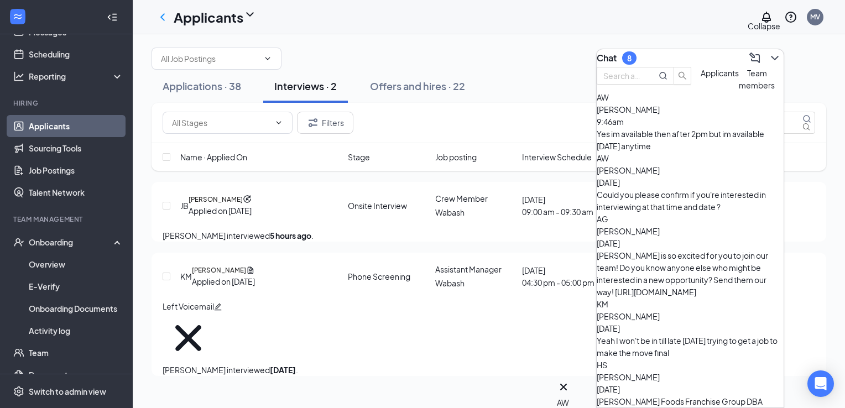
click at [768, 57] on icon "ChevronDown" at bounding box center [774, 57] width 13 height 13
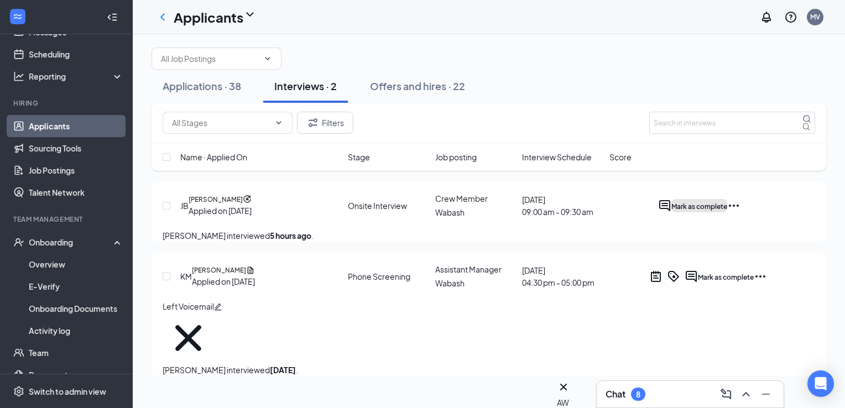
click at [727, 211] on span "Mark as complete" at bounding box center [699, 206] width 56 height 8
click at [13, 407] on icon "Cross" at bounding box center [6, 414] width 13 height 13
click at [740, 212] on icon "Ellipses" at bounding box center [733, 205] width 13 height 13
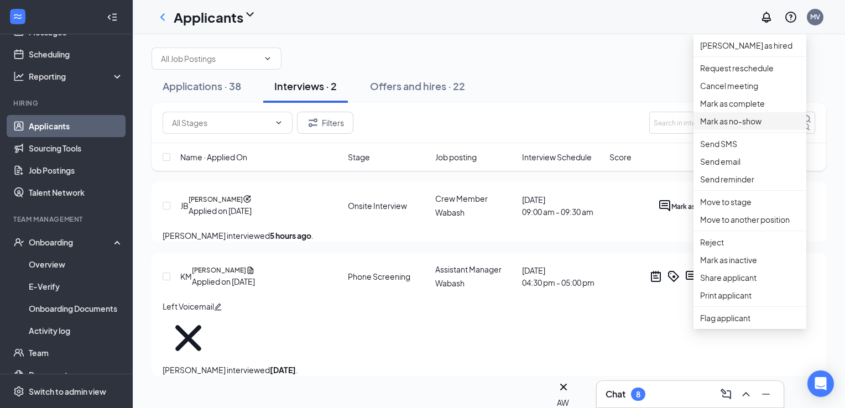
click at [765, 127] on p "Mark as no-show" at bounding box center [750, 121] width 100 height 12
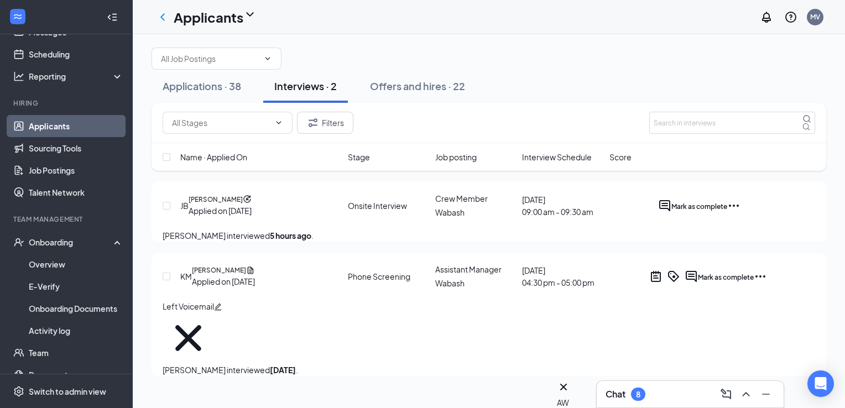
checkbox input "false"
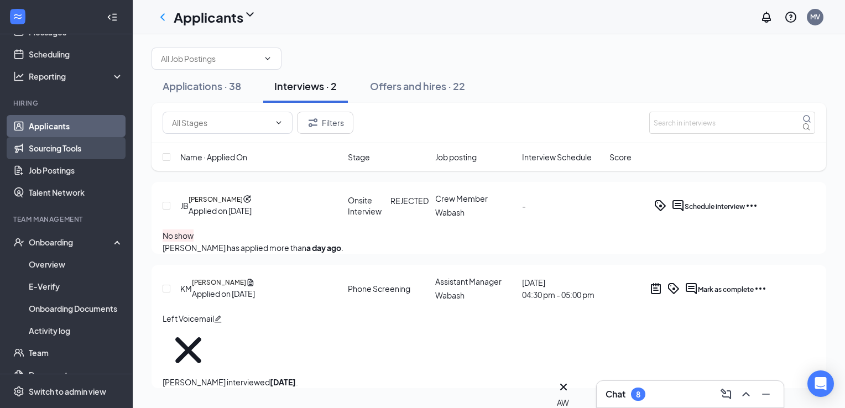
click at [43, 151] on link "Sourcing Tools" at bounding box center [76, 148] width 95 height 22
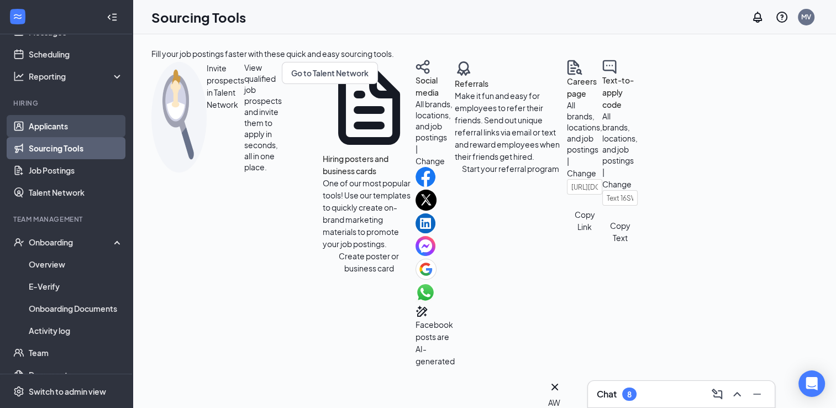
click at [59, 129] on link "Applicants" at bounding box center [76, 126] width 95 height 22
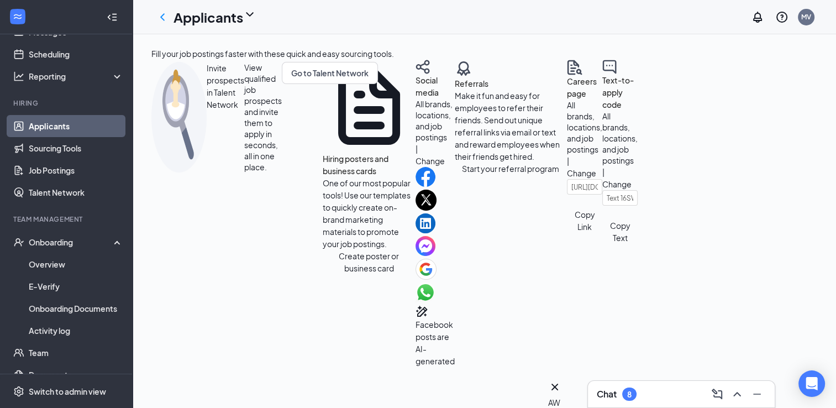
click at [59, 129] on link "Applicants" at bounding box center [76, 126] width 95 height 22
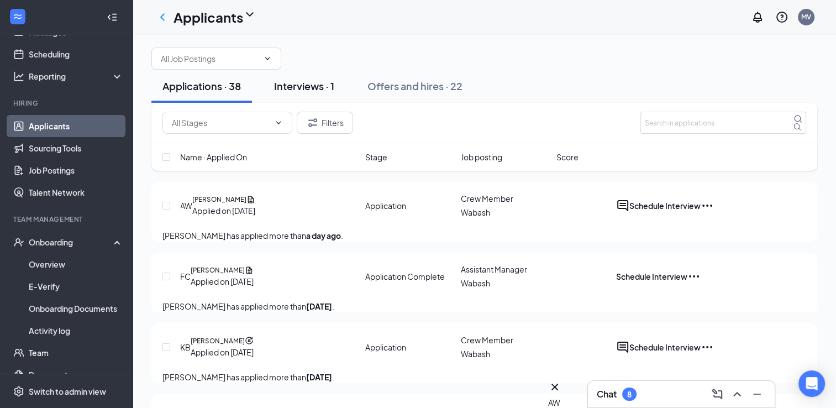
click at [322, 103] on button "Interviews · 1" at bounding box center [304, 86] width 82 height 33
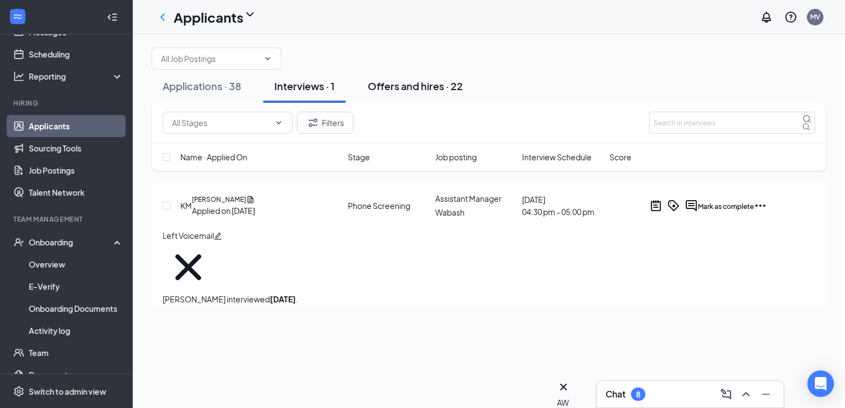
click at [380, 103] on button "Offers and hires · 22" at bounding box center [415, 86] width 117 height 33
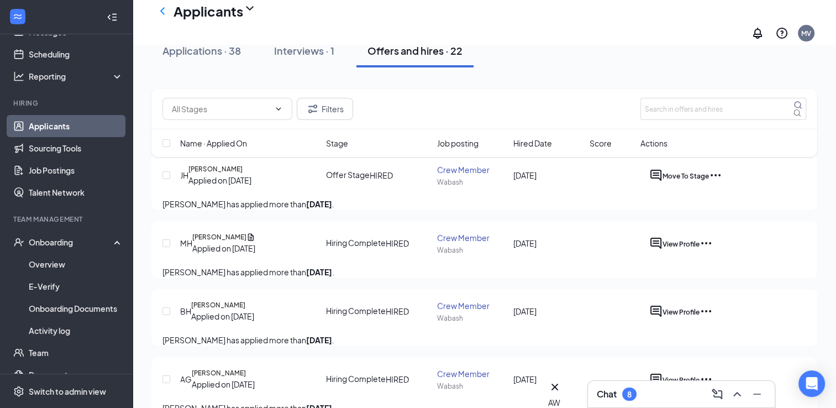
scroll to position [52, 0]
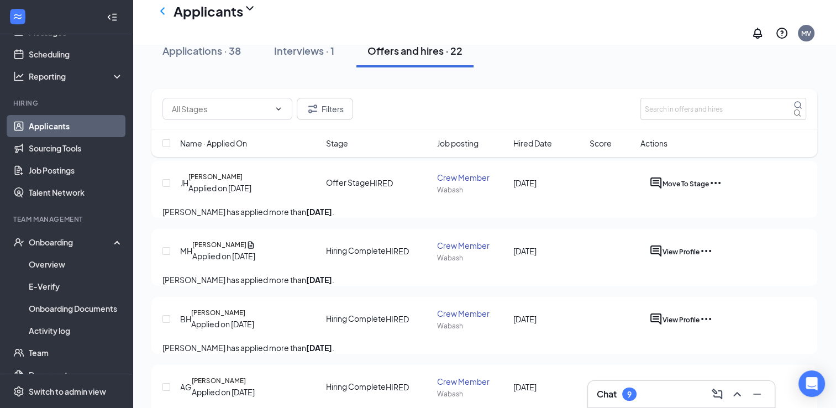
click at [652, 385] on div "Chat 9" at bounding box center [681, 394] width 169 height 18
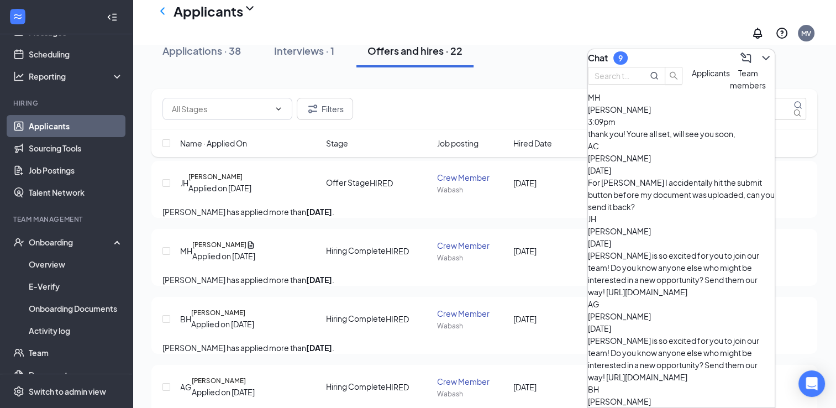
click at [692, 78] on span "Applicants" at bounding box center [711, 73] width 38 height 10
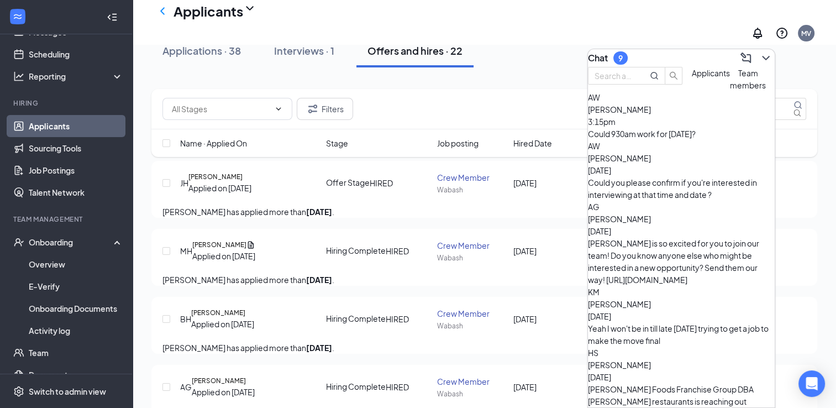
click at [678, 140] on div "Could 930am work for [DATE]?" at bounding box center [681, 134] width 187 height 12
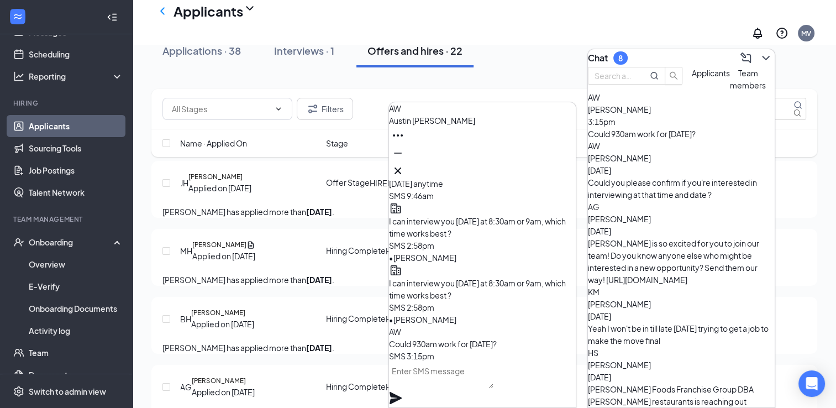
click at [464, 379] on textarea at bounding box center [441, 375] width 104 height 27
type textarea "930 will work"
click at [402, 392] on icon "Plane" at bounding box center [396, 398] width 12 height 12
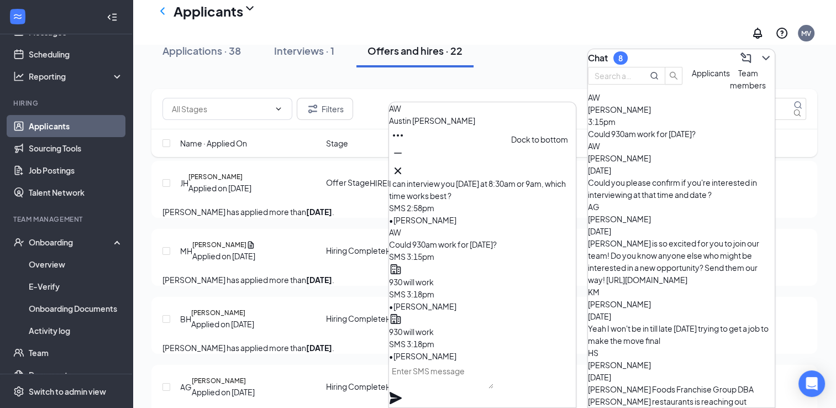
click at [405, 160] on icon "Minimize" at bounding box center [397, 153] width 13 height 13
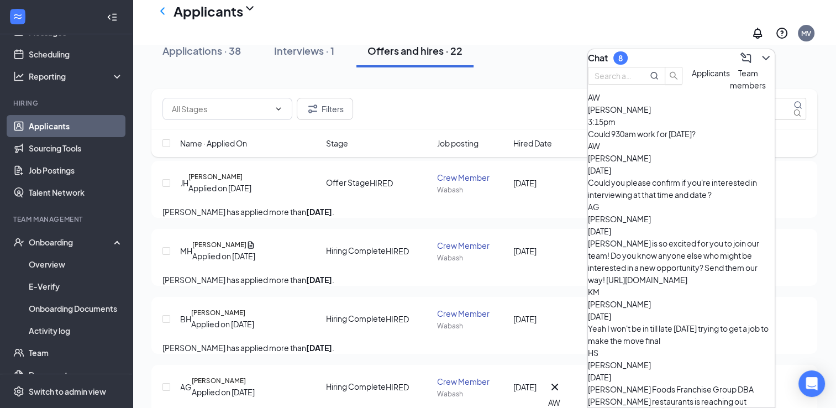
click at [692, 78] on span "Applicants" at bounding box center [711, 73] width 38 height 10
click at [730, 90] on span "Team members" at bounding box center [748, 79] width 36 height 22
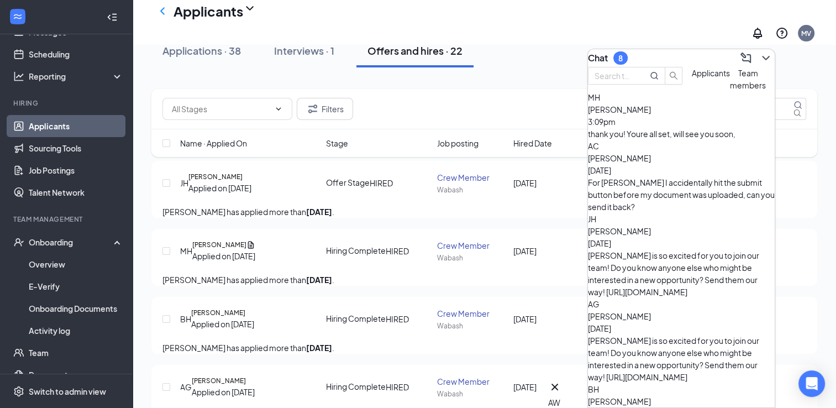
click at [692, 78] on span "Applicants" at bounding box center [711, 73] width 38 height 10
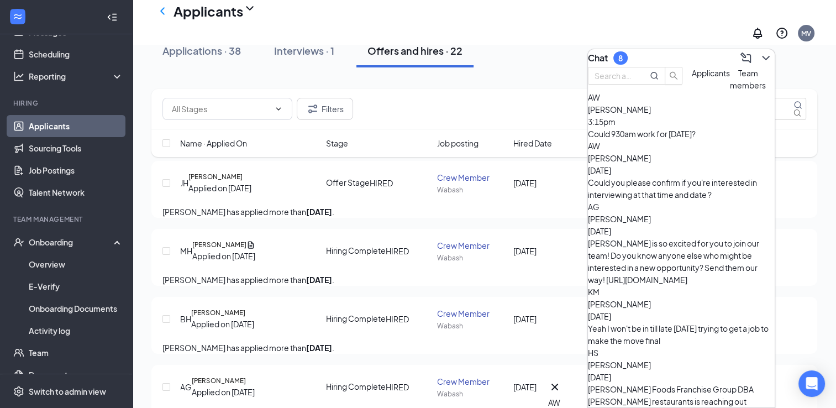
click at [643, 140] on div "Could 930am work for [DATE]?" at bounding box center [681, 134] width 187 height 12
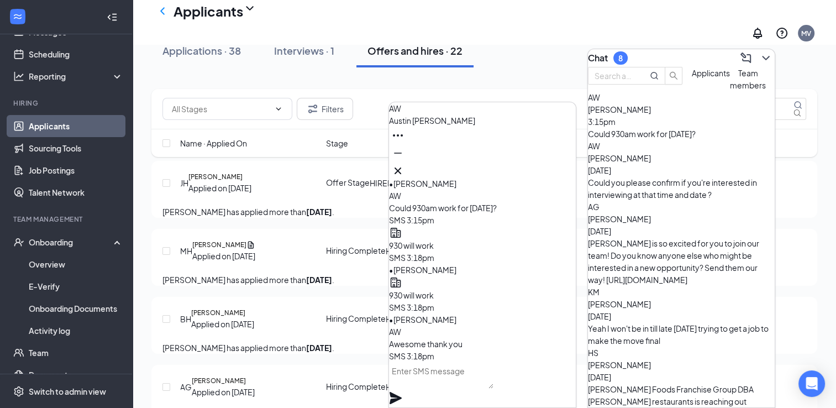
click at [467, 383] on textarea at bounding box center [441, 375] width 104 height 27
type textarea "see you at 930"
click at [555, 392] on div "see you at 930" at bounding box center [482, 384] width 187 height 45
click at [402, 391] on icon "Plane" at bounding box center [395, 397] width 13 height 13
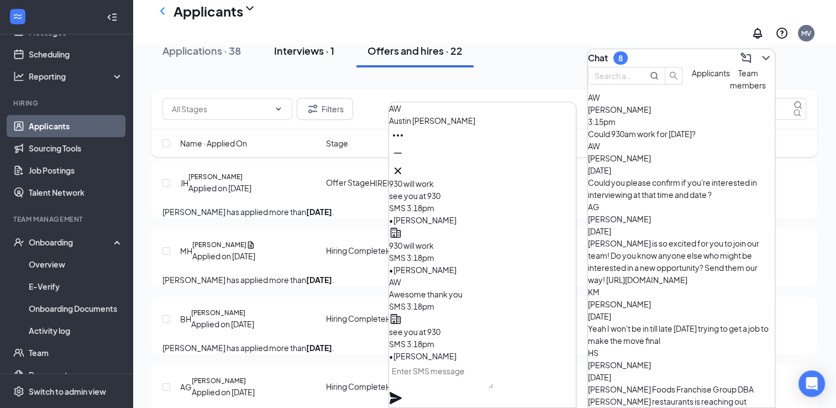
click at [307, 67] on button "Interviews · 1" at bounding box center [304, 50] width 82 height 33
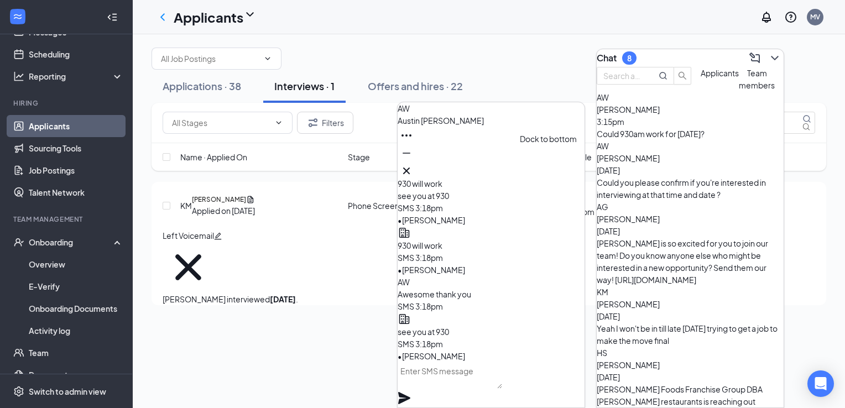
click at [413, 160] on icon "Minimize" at bounding box center [406, 153] width 13 height 13
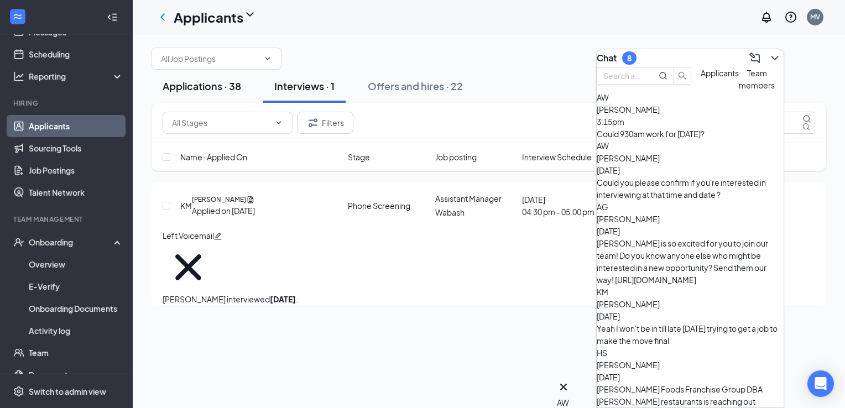
click at [219, 93] on div "Applications · 38" at bounding box center [202, 86] width 79 height 14
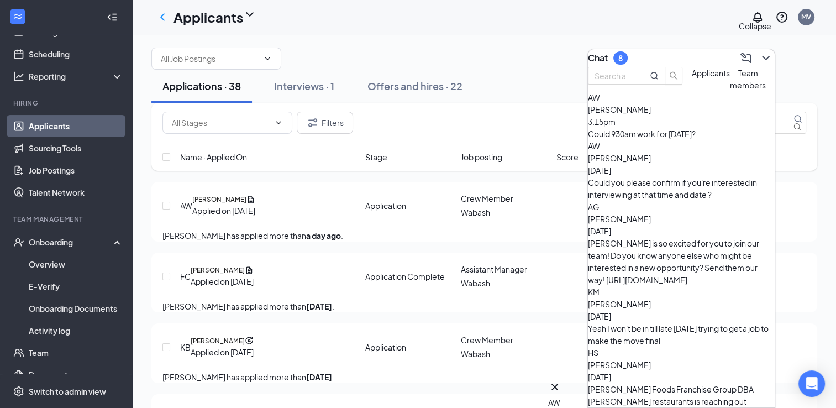
click at [762, 56] on icon "ChevronDown" at bounding box center [765, 58] width 7 height 4
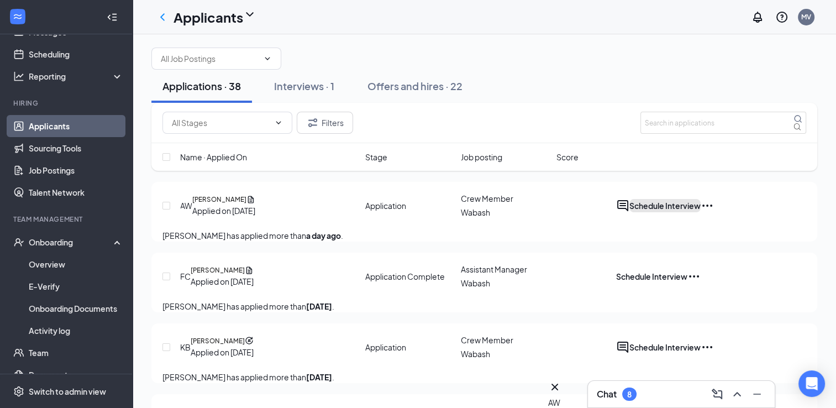
click at [701, 212] on button "Schedule Interview" at bounding box center [665, 205] width 71 height 13
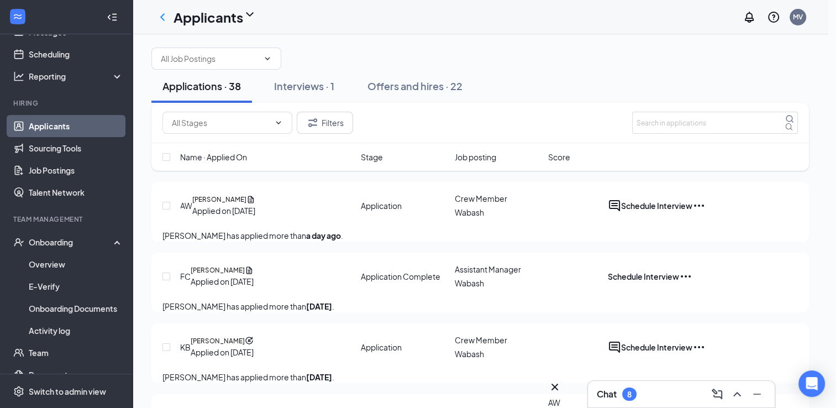
radio input "true"
radio input "false"
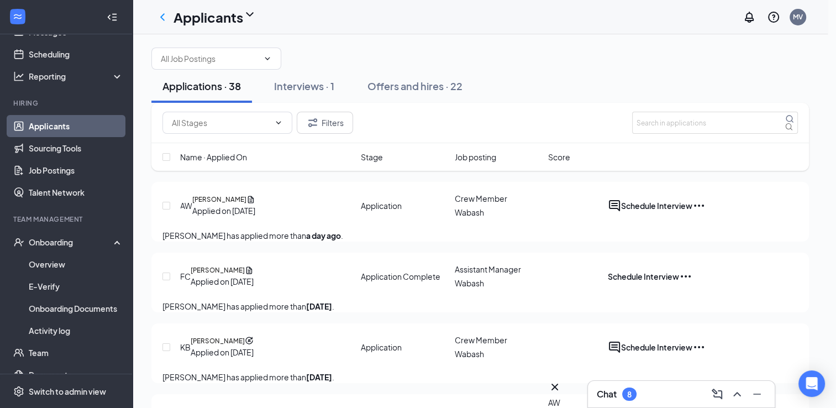
type input "[DATE]"
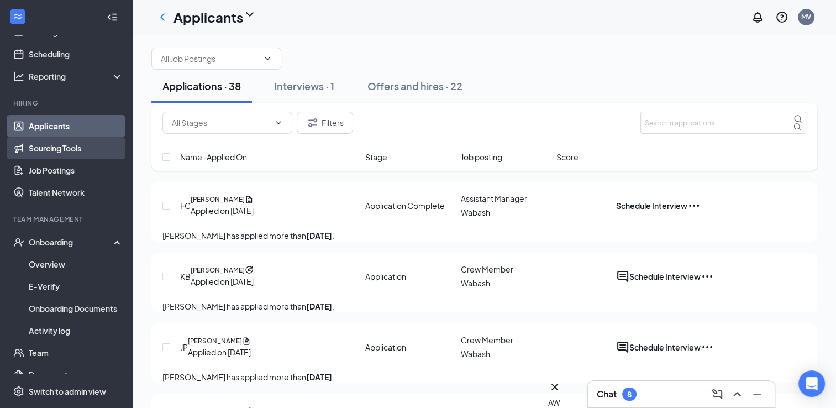
click at [72, 148] on link "Sourcing Tools" at bounding box center [76, 148] width 95 height 22
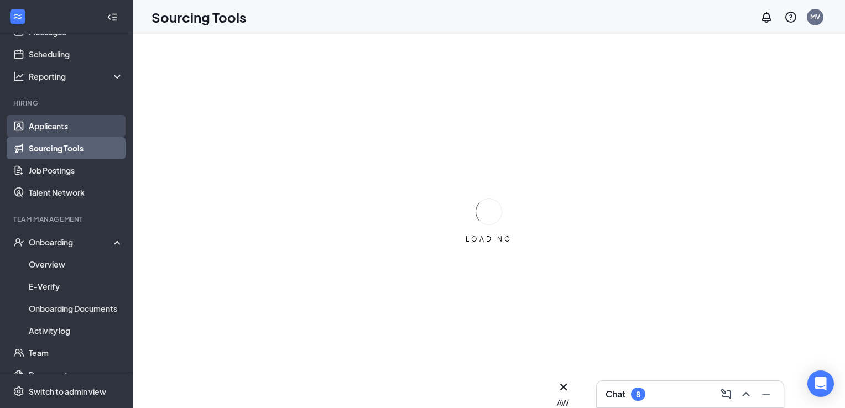
click at [57, 127] on link "Applicants" at bounding box center [76, 126] width 95 height 22
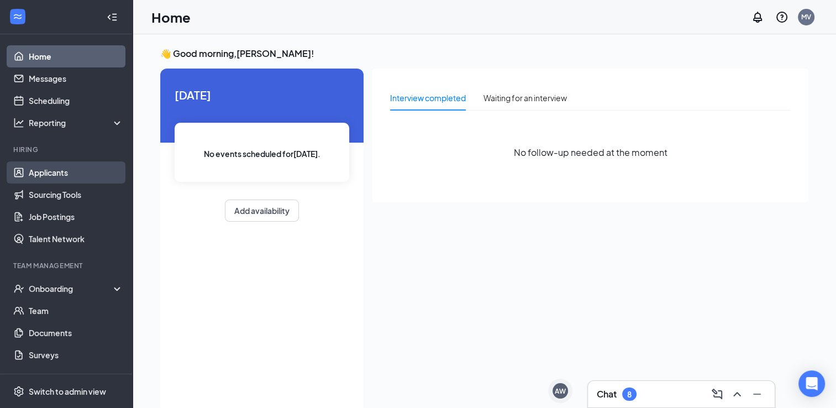
click at [80, 171] on link "Applicants" at bounding box center [76, 172] width 95 height 22
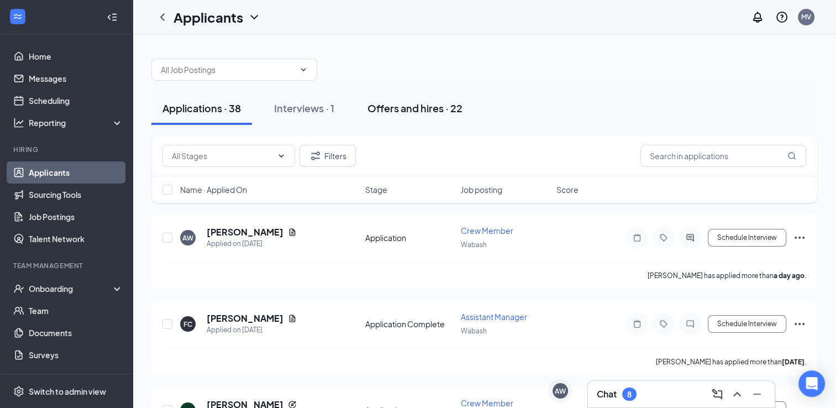
click at [392, 107] on div "Offers and hires · 22" at bounding box center [415, 108] width 95 height 14
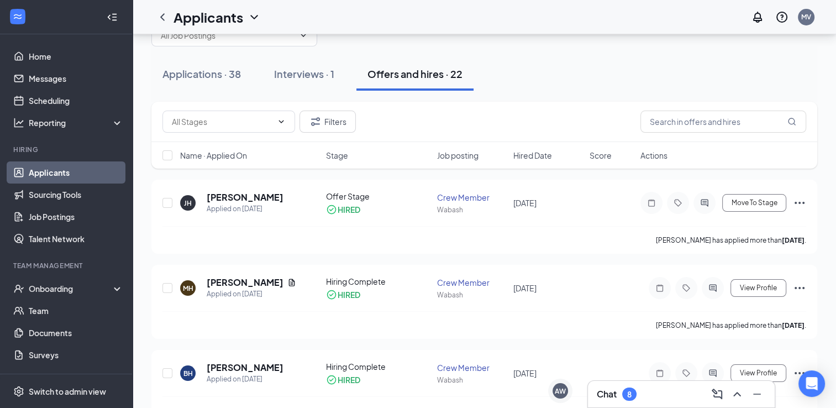
scroll to position [41, 0]
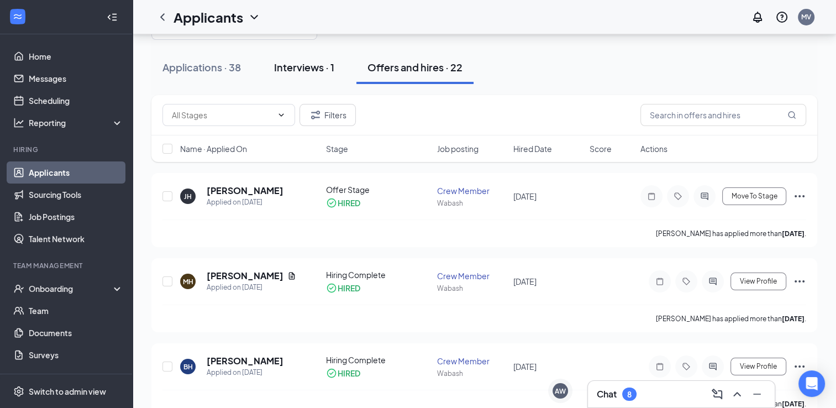
click at [312, 66] on div "Interviews · 1" at bounding box center [304, 67] width 60 height 14
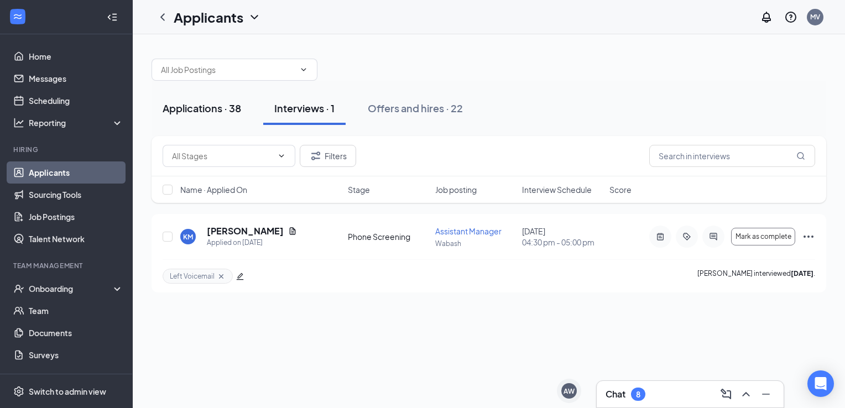
click at [216, 115] on button "Applications · 38" at bounding box center [201, 108] width 101 height 33
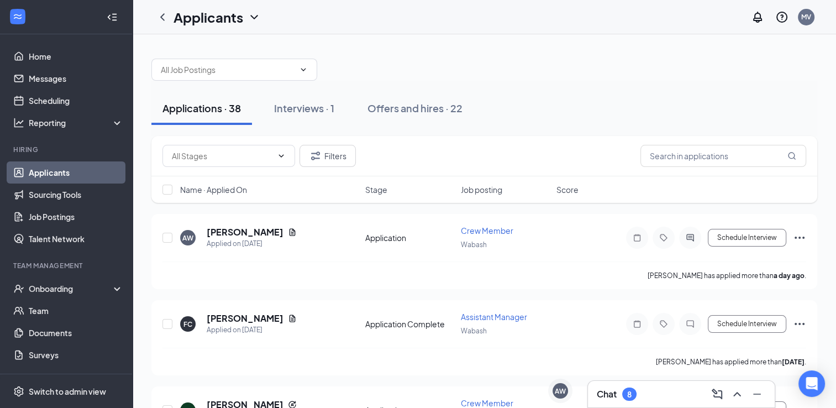
click at [615, 390] on div "Chat 8" at bounding box center [681, 394] width 169 height 18
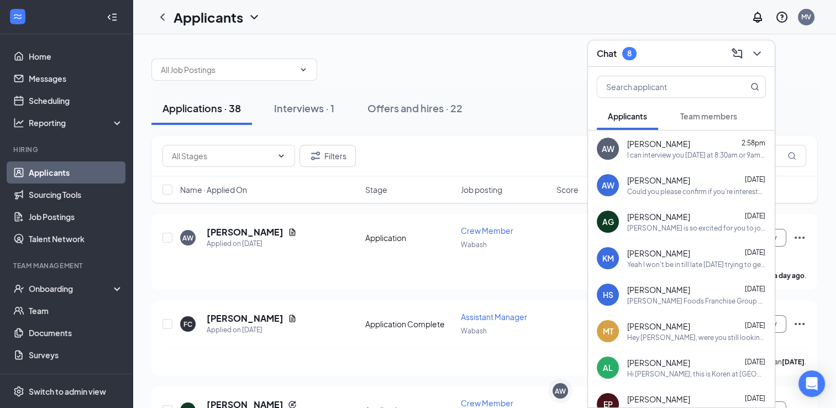
click at [656, 193] on div "Could you please confirm if you're interested in interviewing at that time and …" at bounding box center [697, 191] width 139 height 9
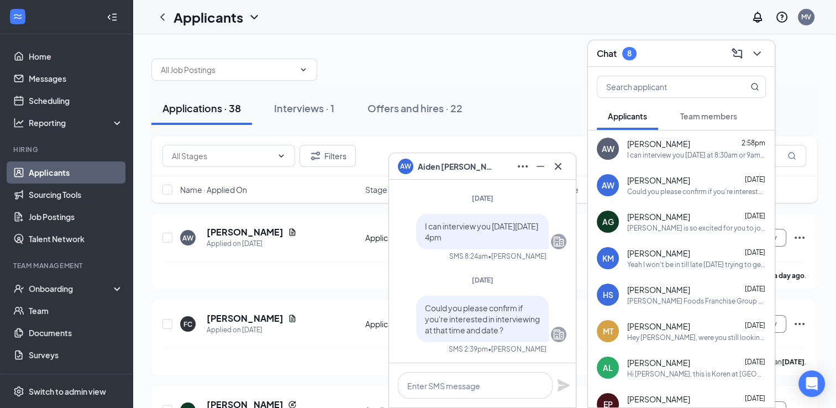
drag, startPoint x: 334, startPoint y: 28, endPoint x: 332, endPoint y: 16, distance: 11.8
click at [332, 16] on div "Applicants MV" at bounding box center [485, 17] width 704 height 34
click at [676, 58] on div "Chat 8" at bounding box center [681, 53] width 169 height 17
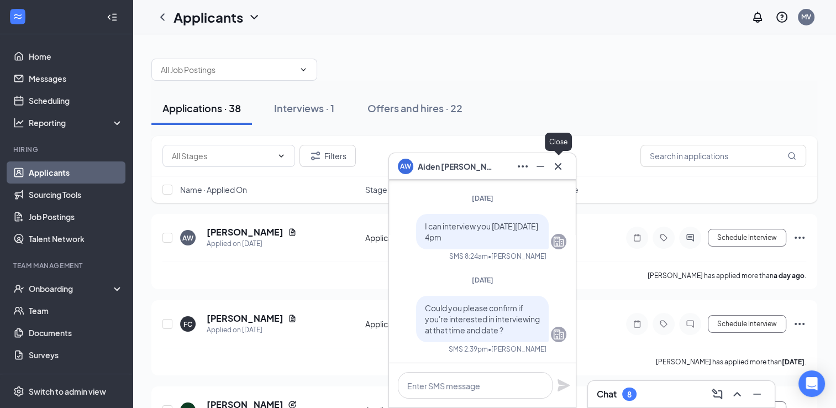
click at [543, 166] on icon "Minimize" at bounding box center [540, 166] width 13 height 13
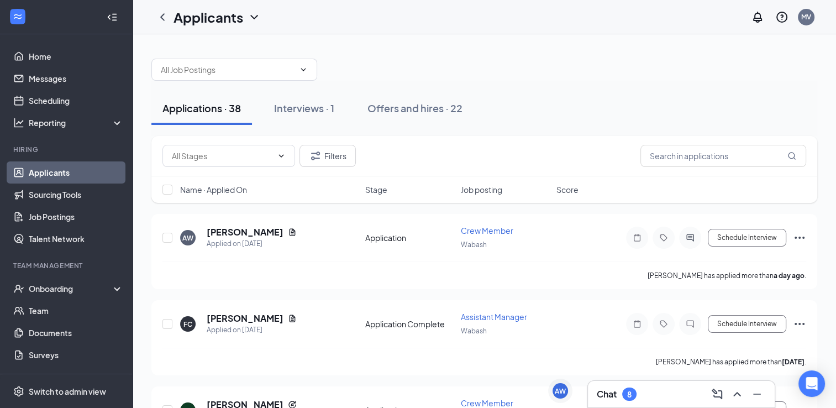
click at [640, 390] on div "Chat 8" at bounding box center [681, 394] width 169 height 18
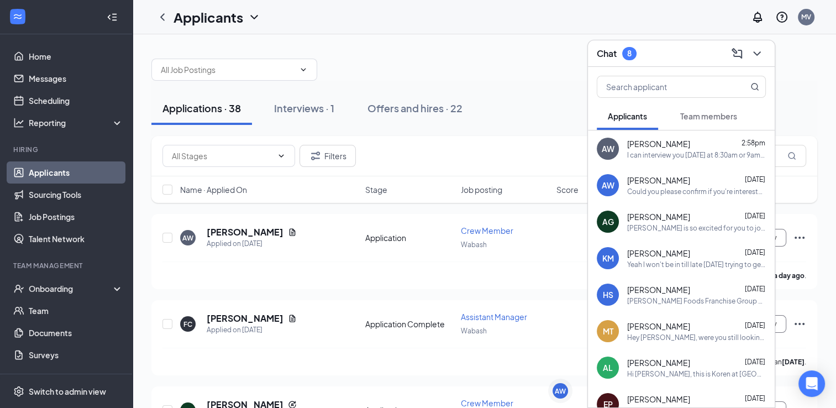
click at [696, 122] on button "Team members" at bounding box center [709, 116] width 79 height 28
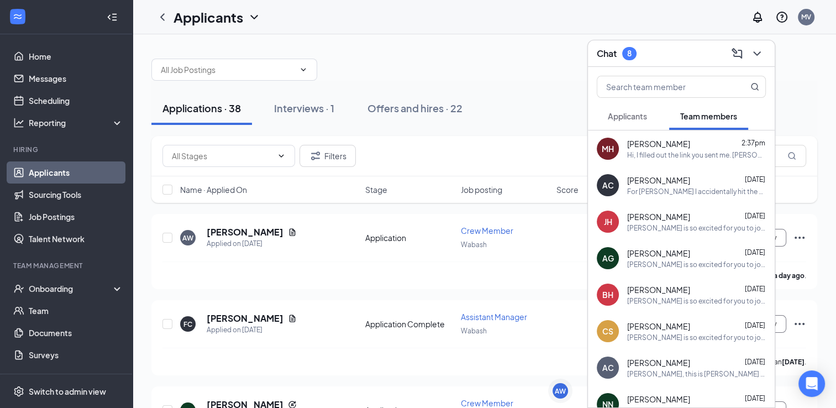
click at [687, 149] on div "Macie Holland 2:37pm Hi, I filled out the link you sent me. Micheal mentioned I…" at bounding box center [697, 149] width 139 height 22
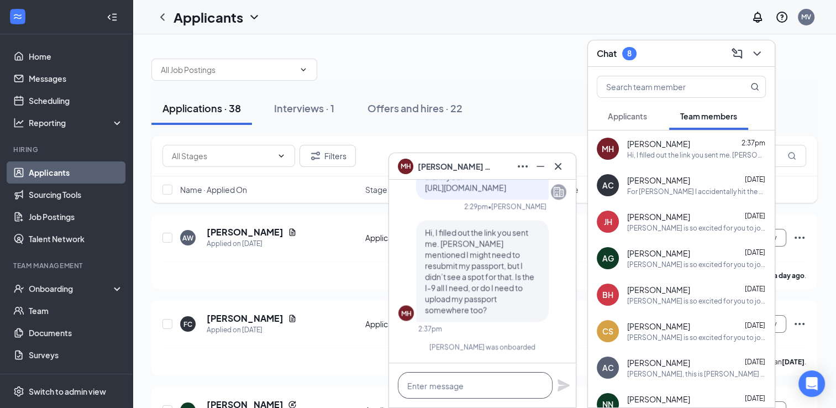
click at [467, 387] on textarea at bounding box center [475, 385] width 155 height 27
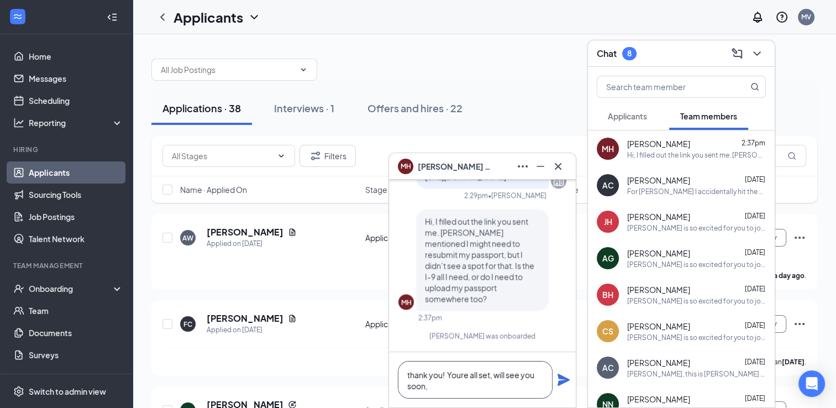
type textarea "thank you! Youre all set, will see you soon,"
click at [566, 385] on icon "Plane" at bounding box center [563, 379] width 13 height 13
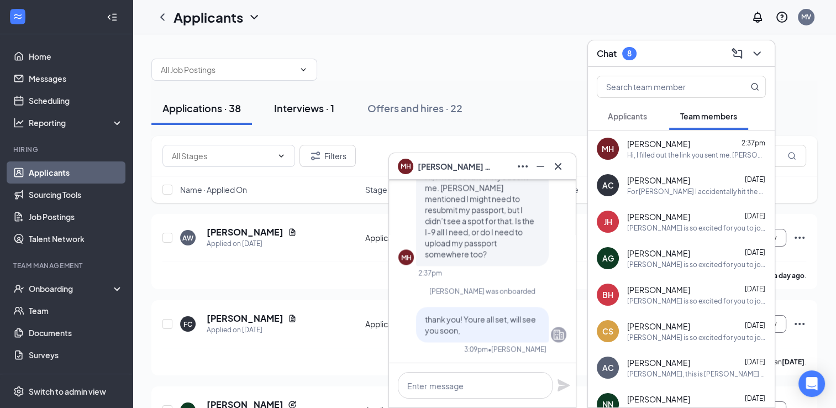
click at [301, 109] on div "Interviews · 1" at bounding box center [304, 108] width 60 height 14
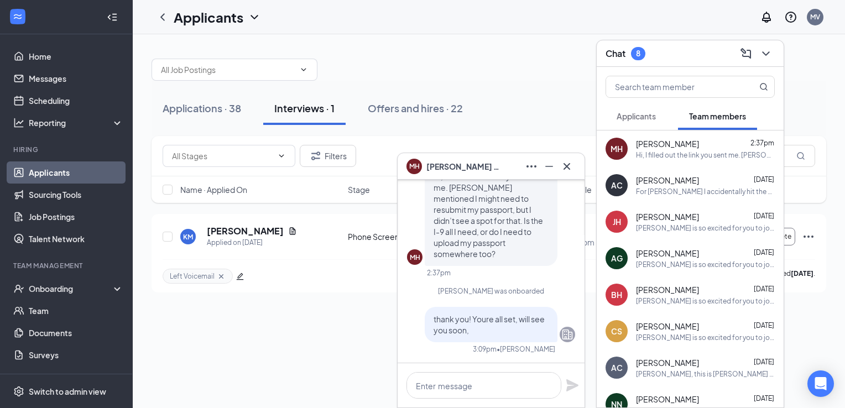
click at [335, 347] on div "Applications · 38 Interviews · 1 Offers and hires · 22 Filters Name · Applied O…" at bounding box center [489, 221] width 712 height 374
click at [566, 169] on icon "Cross" at bounding box center [566, 166] width 13 height 13
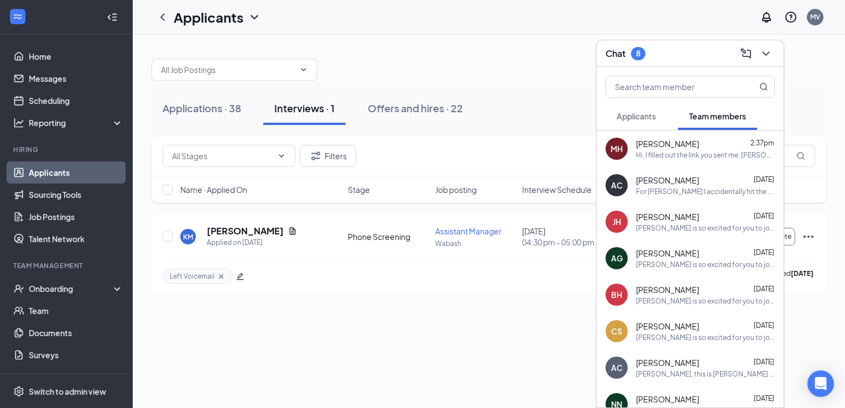
click at [569, 56] on div at bounding box center [488, 64] width 675 height 33
click at [766, 57] on icon "ChevronDown" at bounding box center [765, 53] width 13 height 13
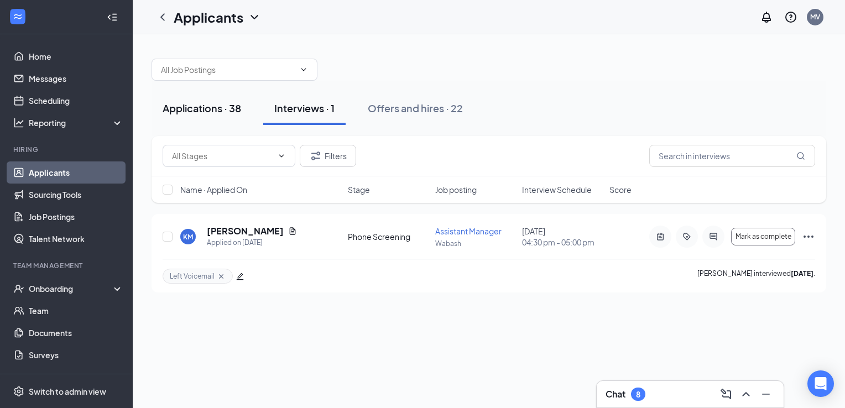
click at [184, 107] on div "Applications · 38" at bounding box center [202, 108] width 79 height 14
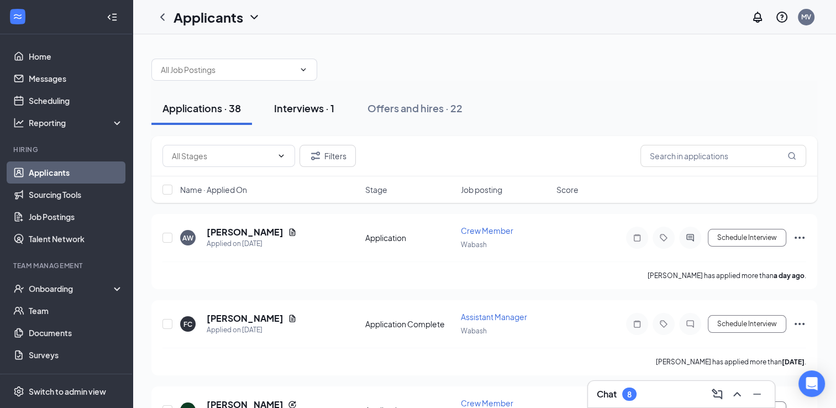
click at [302, 107] on div "Interviews · 1" at bounding box center [304, 108] width 60 height 14
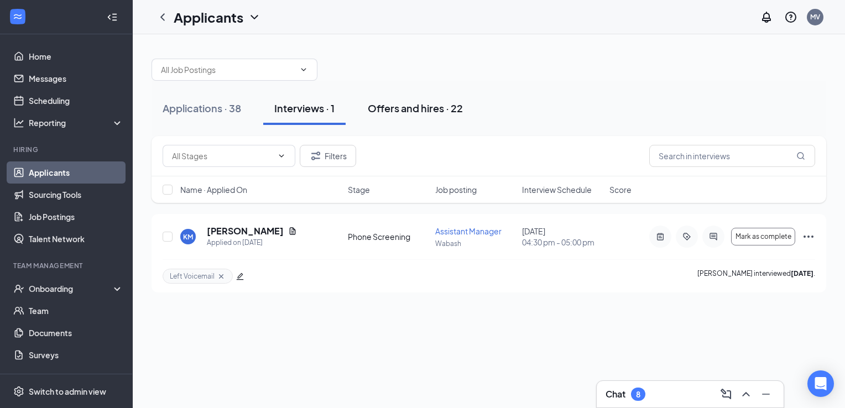
click at [400, 112] on div "Offers and hires · 22" at bounding box center [415, 108] width 95 height 14
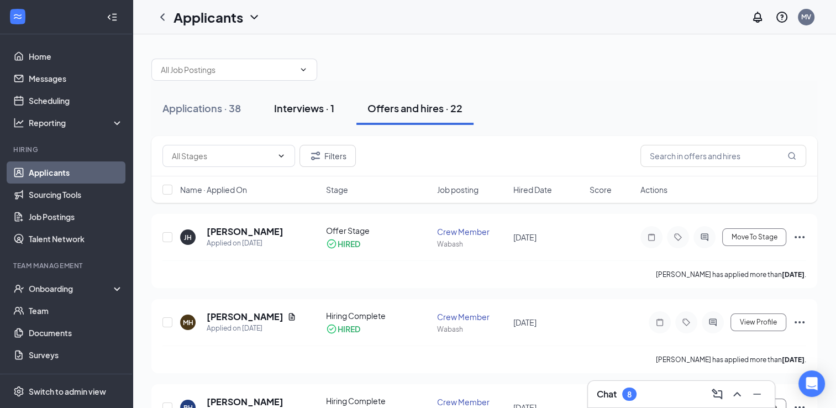
click at [313, 103] on div "Interviews · 1" at bounding box center [304, 108] width 60 height 14
